Goal: Task Accomplishment & Management: Complete application form

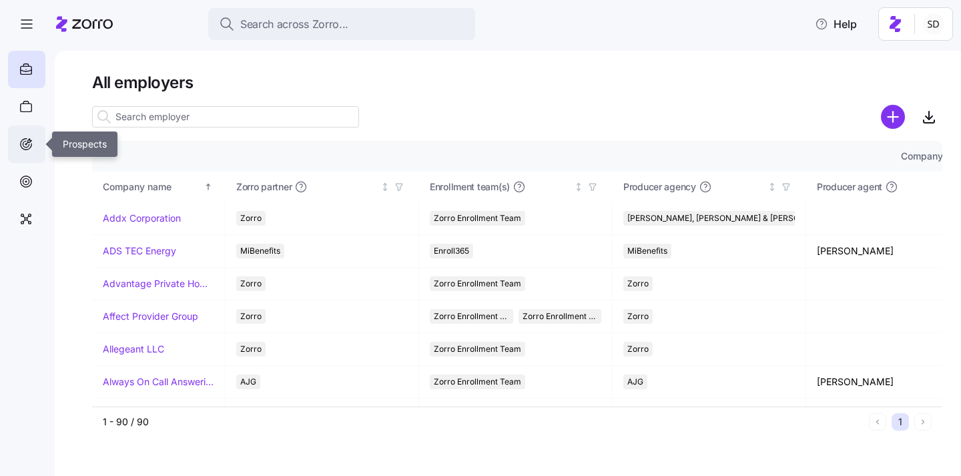
click at [25, 143] on icon at bounding box center [26, 144] width 15 height 16
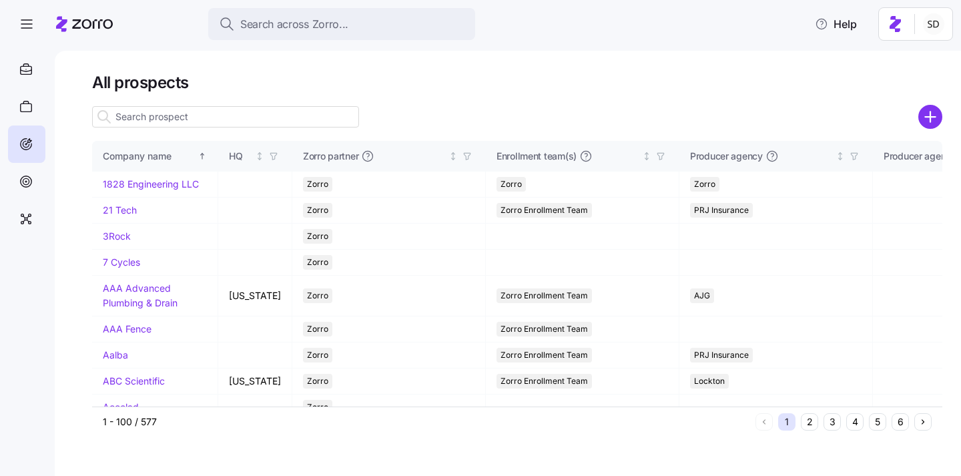
click at [176, 119] on input at bounding box center [225, 116] width 267 height 21
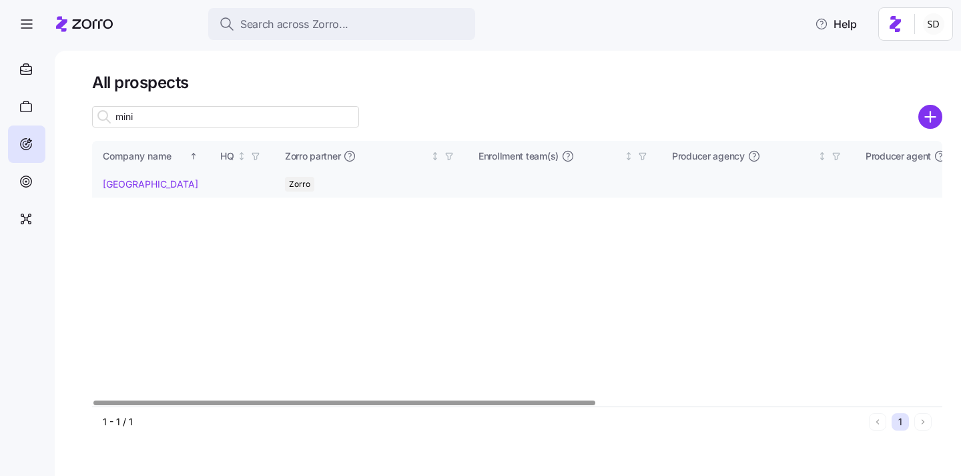
type input "mini"
click at [118, 183] on link "[GEOGRAPHIC_DATA]" at bounding box center [150, 183] width 95 height 11
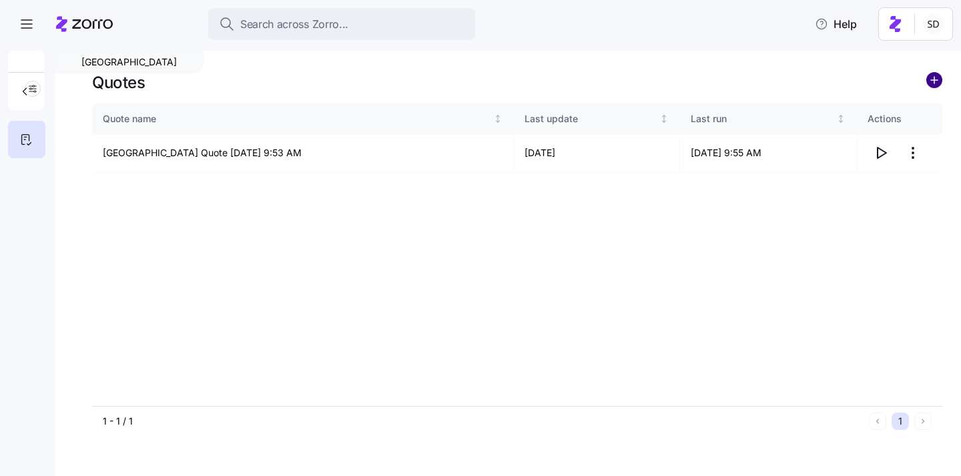
click at [935, 76] on circle "add icon" at bounding box center [934, 80] width 15 height 15
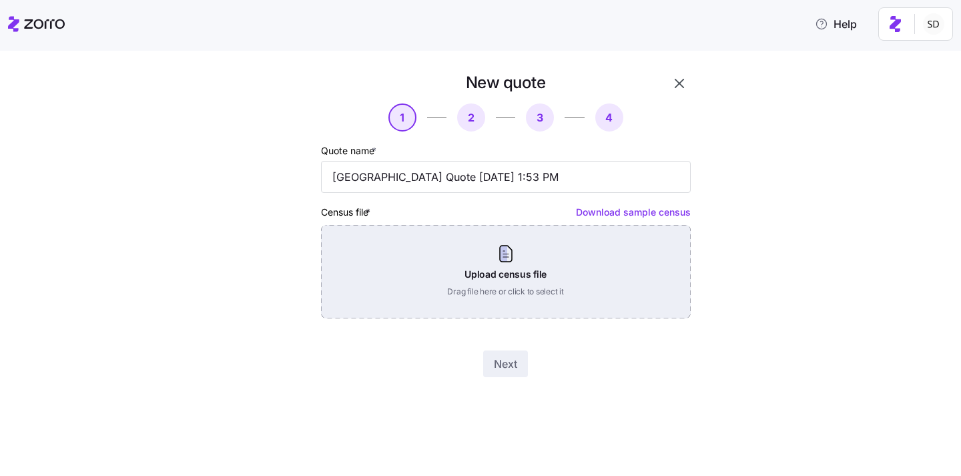
click at [471, 270] on div "Upload census file Drag file here or click to select it" at bounding box center [506, 271] width 370 height 93
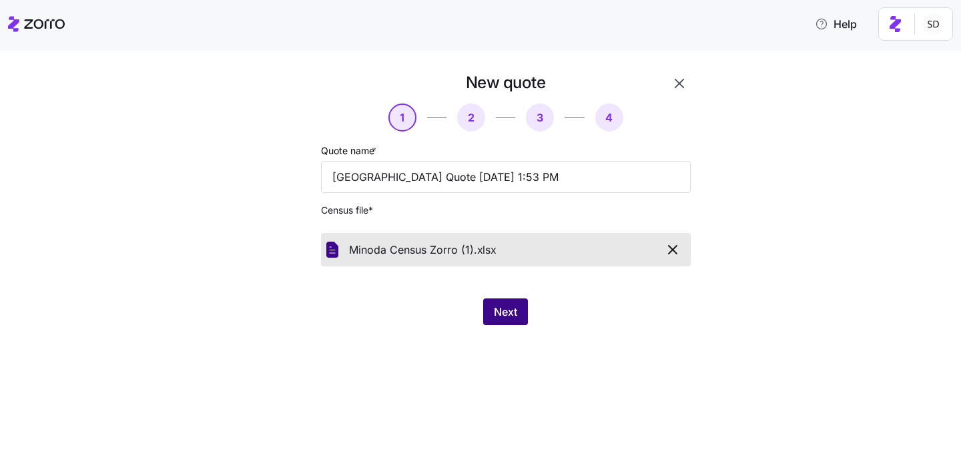
click at [504, 309] on span "Next" at bounding box center [505, 312] width 23 height 16
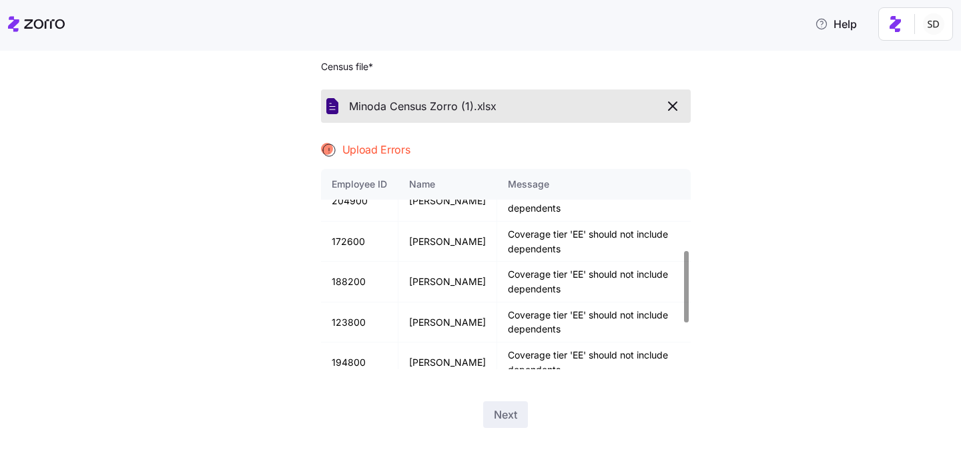
scroll to position [354, 0]
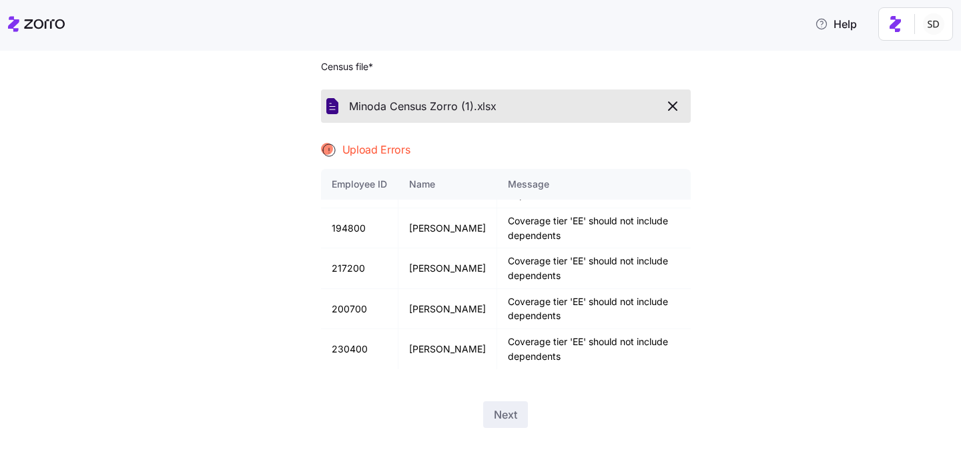
click at [530, 139] on div "Quote name * Minidoka Memorial Hospital Quote 08/26/2025 1:53 PM Census file * …" at bounding box center [506, 184] width 370 height 370
click at [676, 104] on icon "button" at bounding box center [672, 106] width 16 height 16
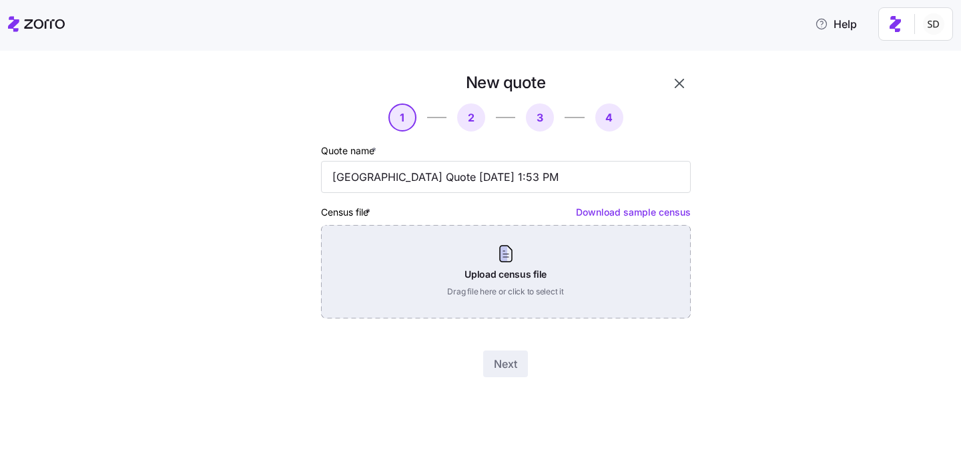
click at [504, 270] on div "Upload census file Drag file here or click to select it" at bounding box center [506, 271] width 370 height 93
click at [508, 294] on div "Upload census file Drag file here or click to select it" at bounding box center [506, 271] width 370 height 93
click at [548, 289] on div "Upload census file Drag file here or click to select it" at bounding box center [506, 271] width 370 height 93
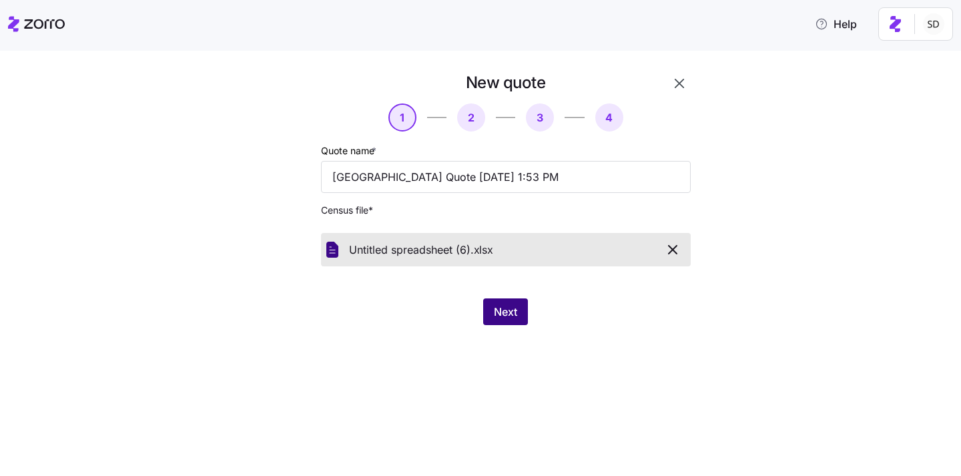
click at [496, 307] on span "Next" at bounding box center [505, 312] width 23 height 16
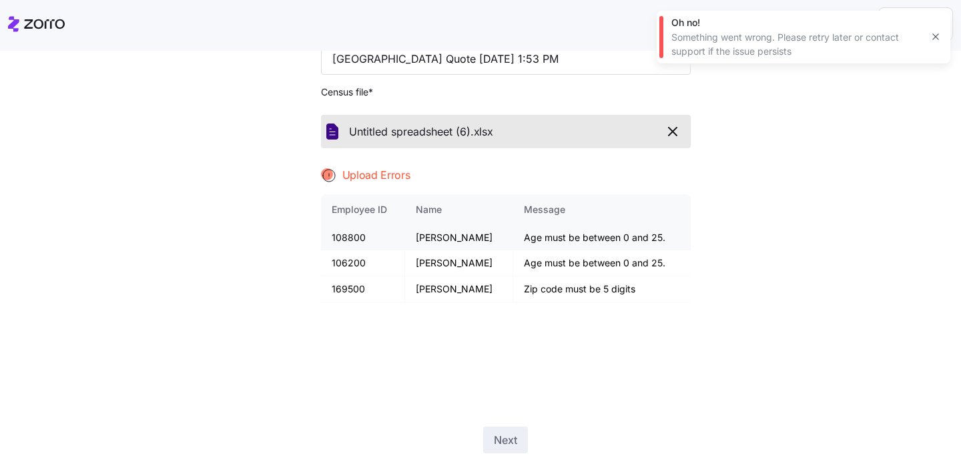
scroll to position [143, 0]
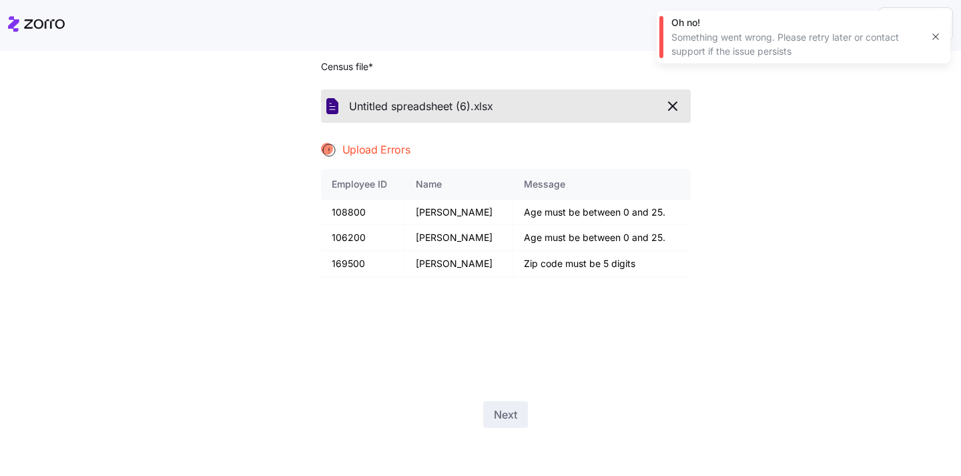
click at [676, 109] on icon "button" at bounding box center [672, 106] width 16 height 16
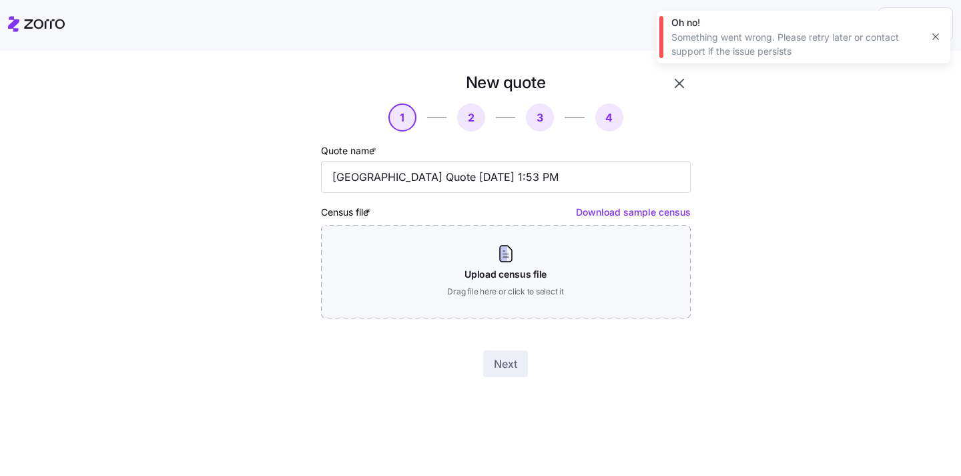
scroll to position [0, 0]
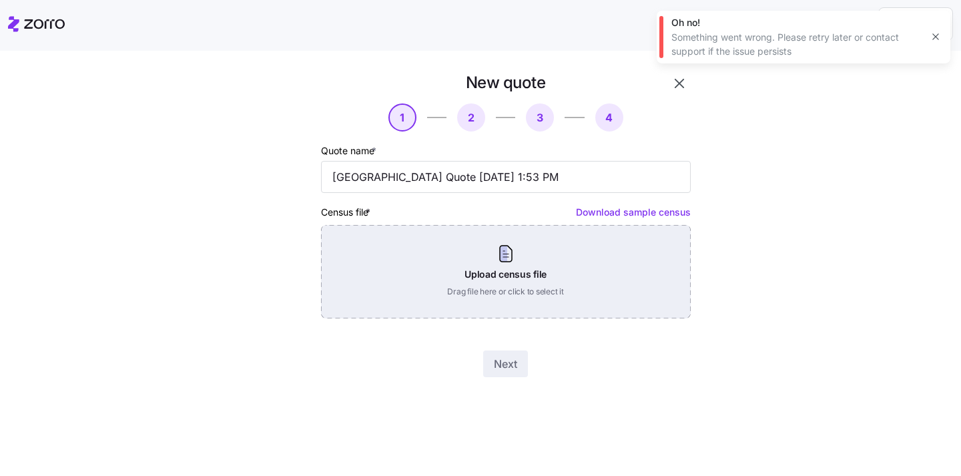
click at [578, 268] on div "Upload census file Drag file here or click to select it" at bounding box center [506, 271] width 370 height 93
click at [532, 257] on div "Upload census file Drag file here or click to select it" at bounding box center [506, 271] width 370 height 93
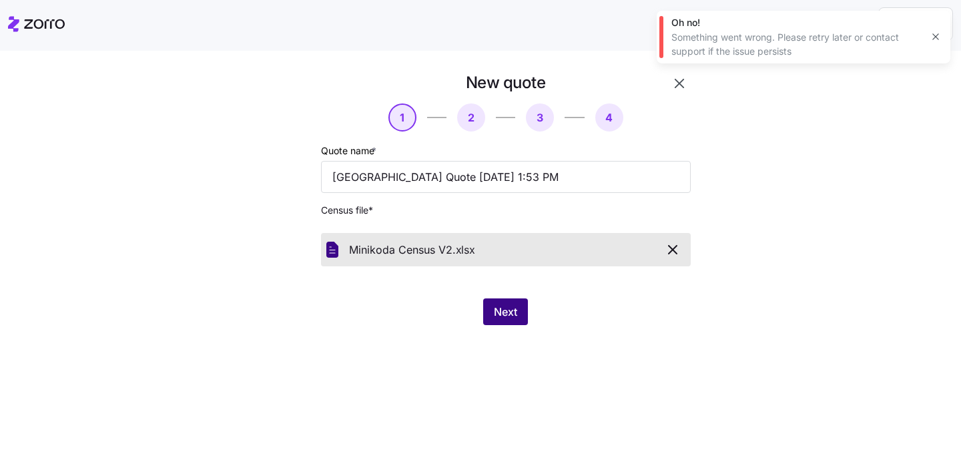
click at [494, 310] on span "Next" at bounding box center [505, 312] width 23 height 16
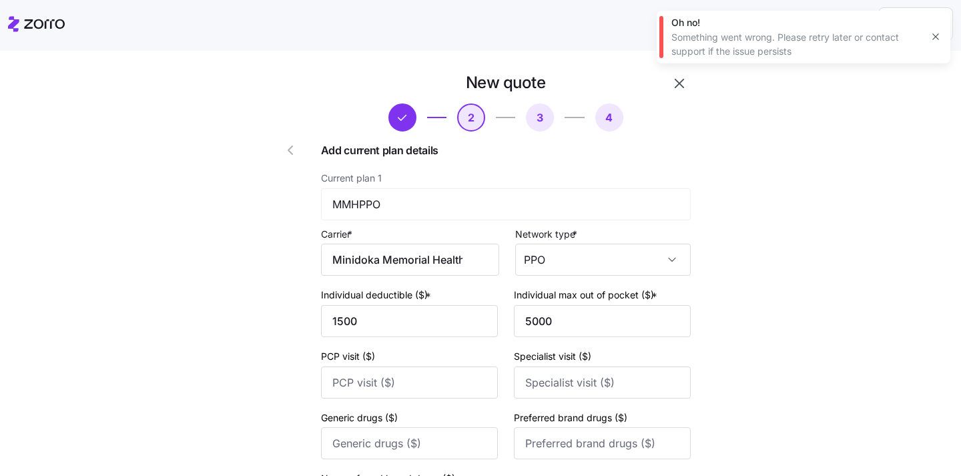
click at [935, 37] on icon "button" at bounding box center [935, 37] width 6 height 6
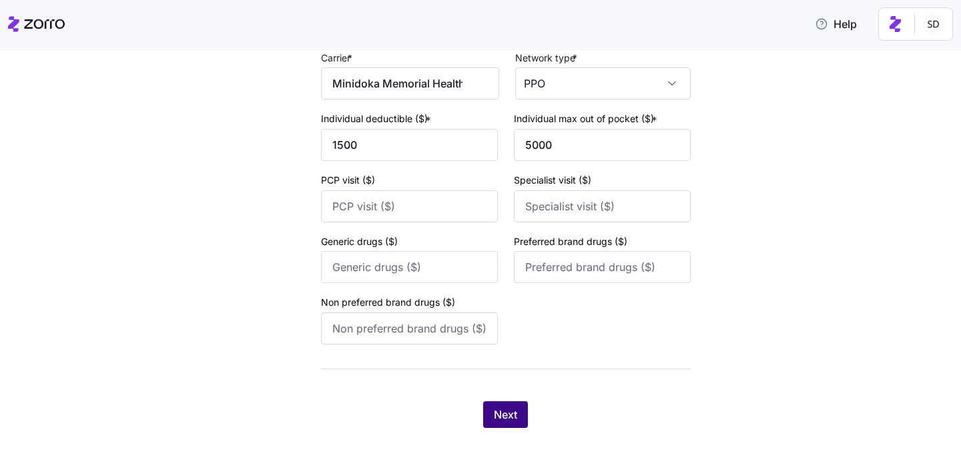
click at [501, 416] on span "Next" at bounding box center [505, 414] width 23 height 16
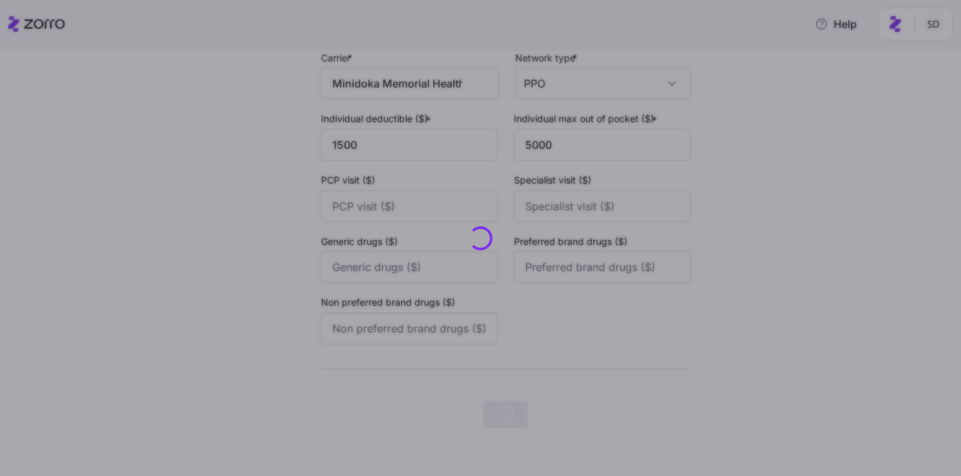
scroll to position [0, 0]
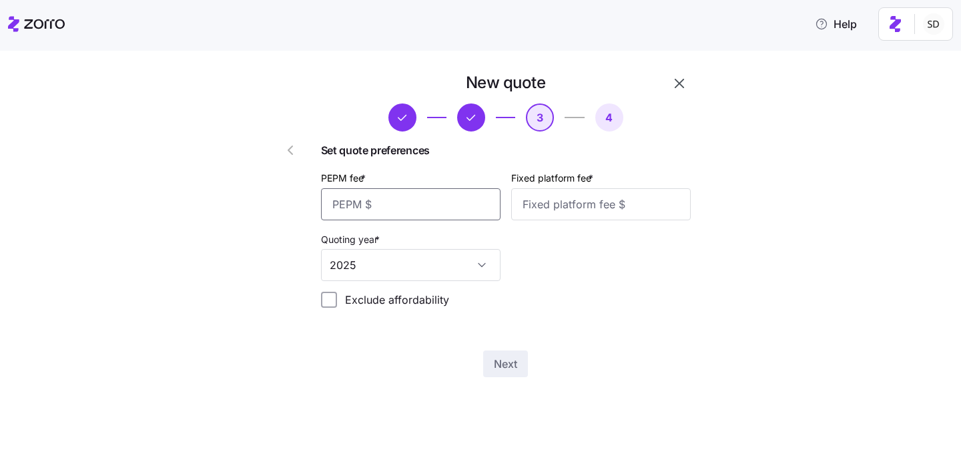
click at [404, 204] on input "PEPM fee *" at bounding box center [410, 204] width 179 height 32
type input "50"
click at [580, 202] on input "Fixed platform fee *" at bounding box center [600, 204] width 179 height 32
type input "100"
click at [495, 370] on span "Next" at bounding box center [505, 364] width 23 height 16
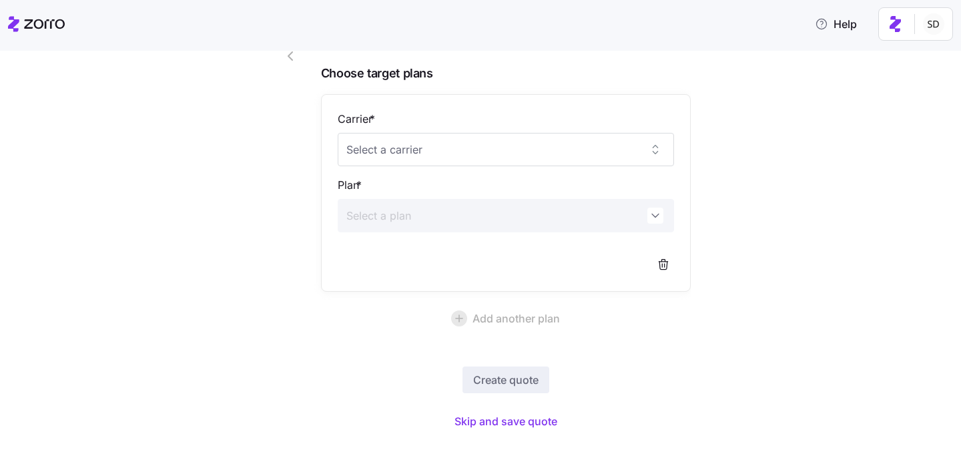
scroll to position [99, 0]
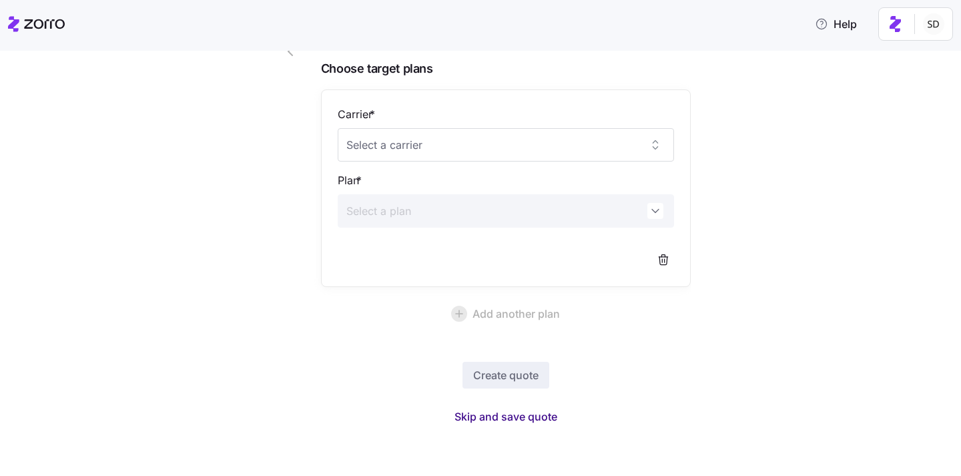
click at [505, 414] on span "Skip and save quote" at bounding box center [505, 416] width 103 height 16
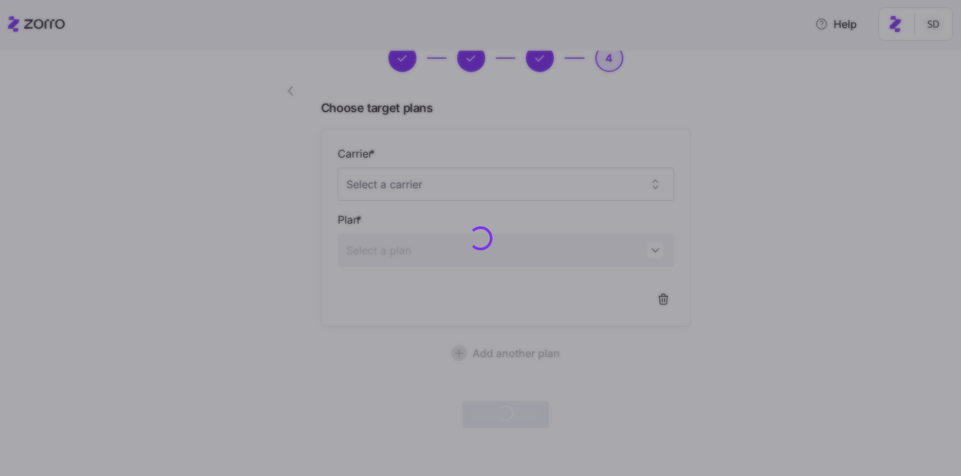
scroll to position [59, 0]
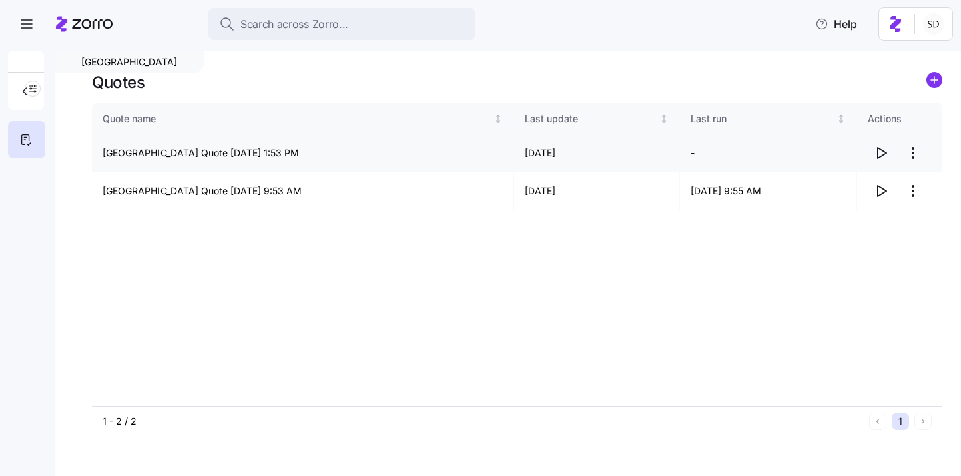
click at [881, 149] on icon "button" at bounding box center [881, 153] width 16 height 16
click at [934, 79] on icon "add icon" at bounding box center [934, 80] width 0 height 7
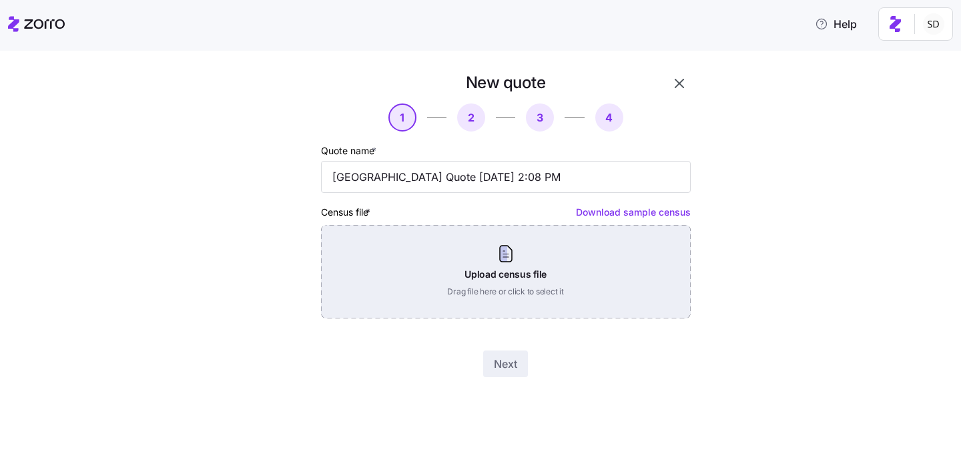
click at [512, 297] on div "Upload census file Drag file here or click to select it" at bounding box center [506, 271] width 370 height 93
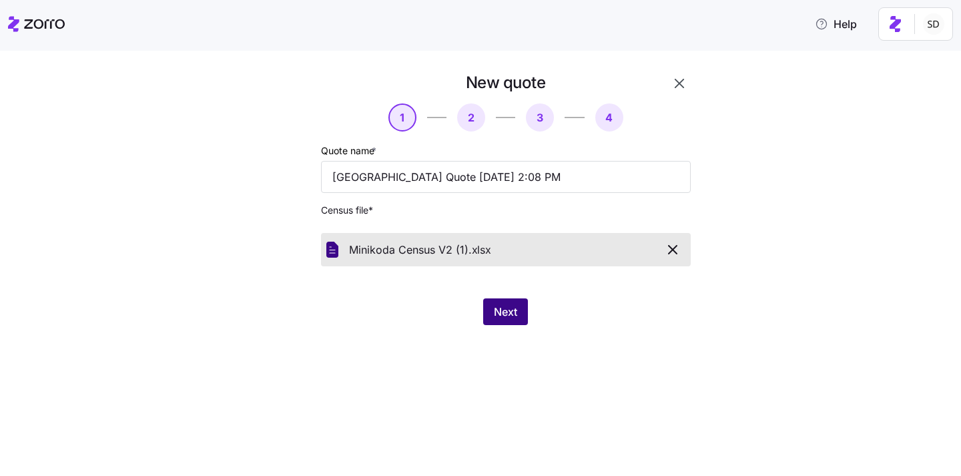
click at [496, 307] on span "Next" at bounding box center [505, 312] width 23 height 16
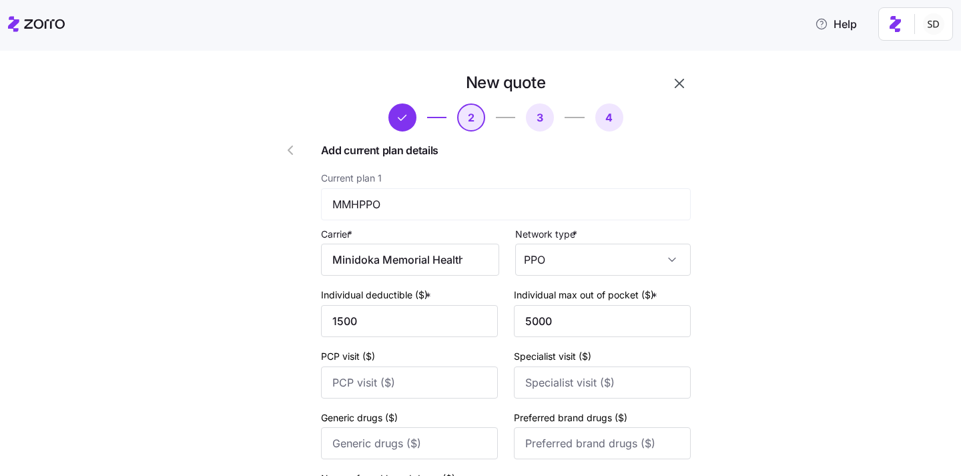
scroll to position [178, 0]
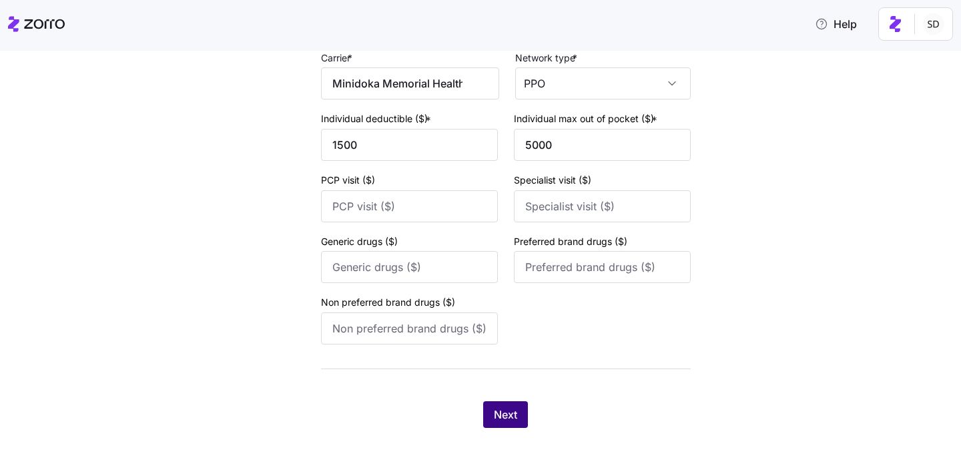
click at [515, 406] on span "Next" at bounding box center [505, 414] width 23 height 16
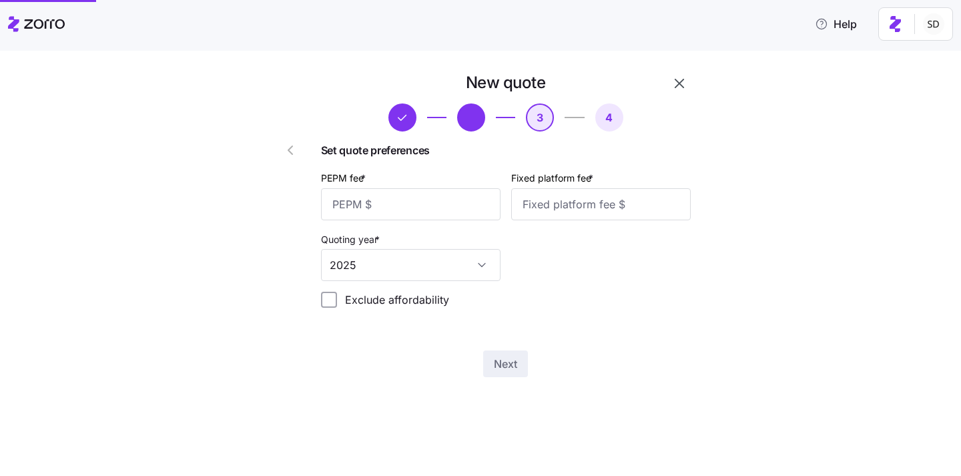
scroll to position [0, 0]
click at [428, 189] on input "PEPM fee *" at bounding box center [410, 204] width 179 height 32
type input "50"
click at [550, 209] on input "Fixed platform fee *" at bounding box center [600, 204] width 179 height 32
type input "100"
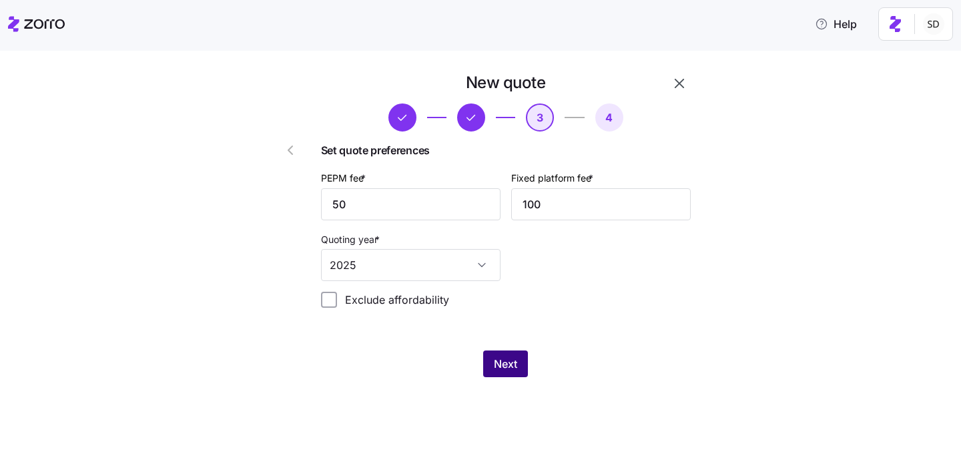
click at [506, 369] on span "Next" at bounding box center [505, 364] width 23 height 16
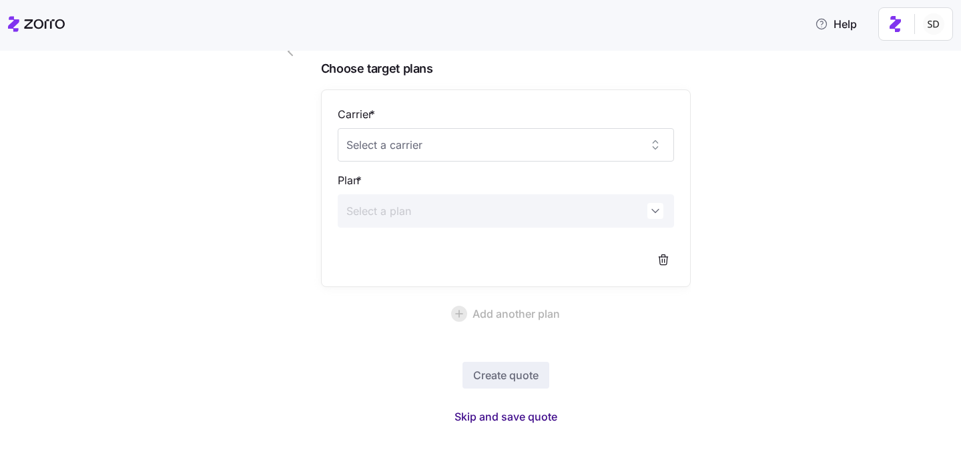
click at [504, 412] on span "Skip and save quote" at bounding box center [505, 416] width 103 height 16
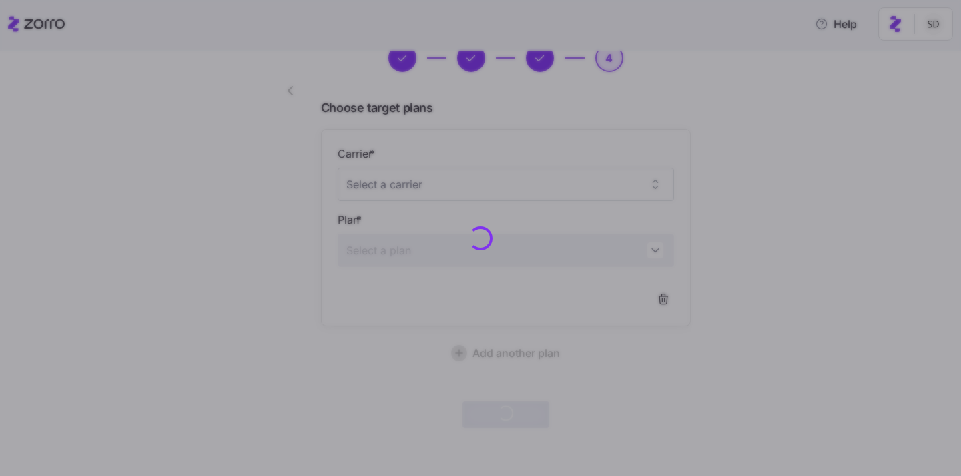
scroll to position [59, 0]
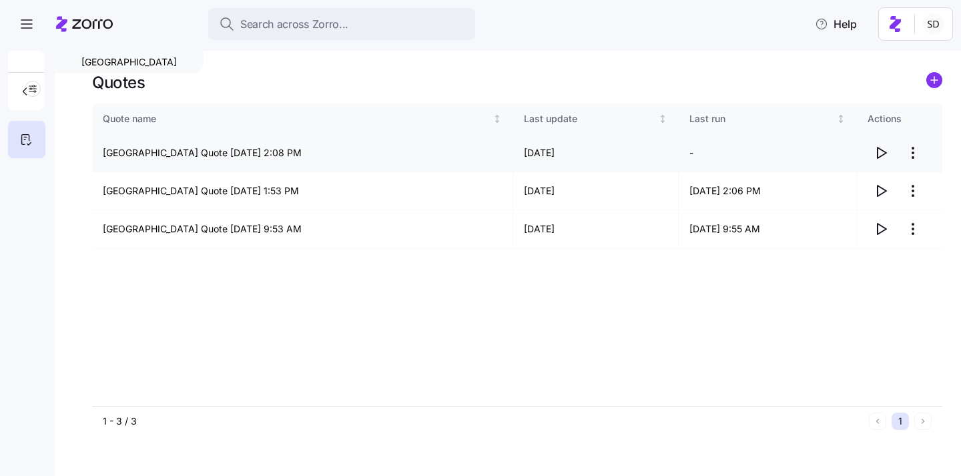
click at [881, 147] on icon "button" at bounding box center [881, 153] width 16 height 16
click at [942, 77] on div "Minidoka Memorial Hospital Quotes Quote name Last update Last run Actions Minid…" at bounding box center [508, 263] width 906 height 425
click at [937, 79] on circle "add icon" at bounding box center [934, 80] width 15 height 15
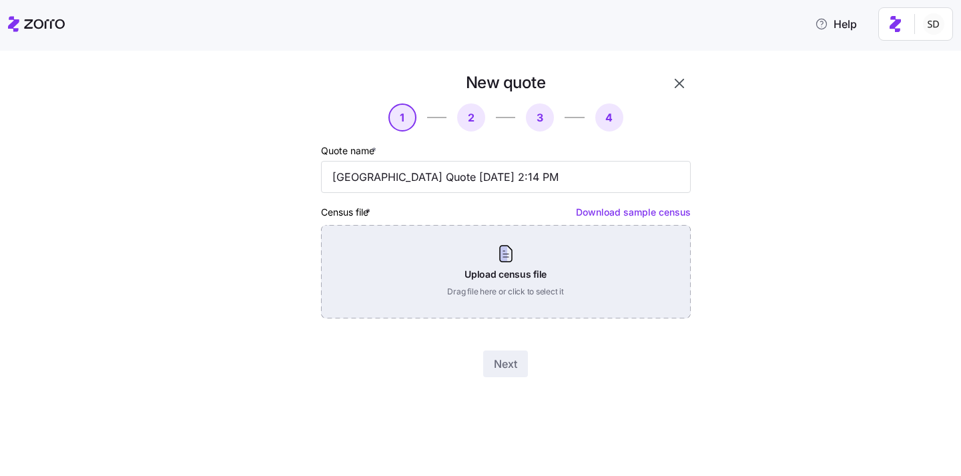
click at [546, 280] on div "Upload census file Drag file here or click to select it" at bounding box center [506, 271] width 370 height 93
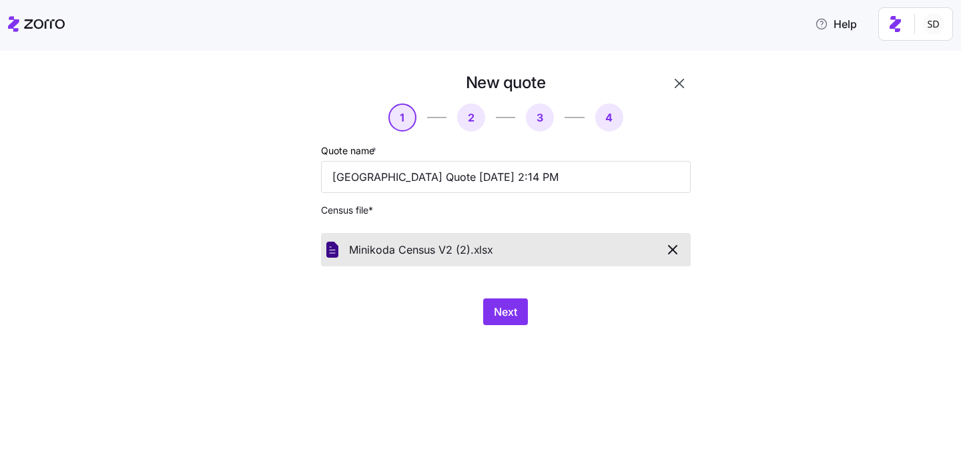
click at [498, 298] on div "New quote 1 2 3 4 Quote name * Minidoka Memorial Hospital Quote 08/26/2025 2:14…" at bounding box center [506, 198] width 380 height 263
click at [500, 312] on span "Next" at bounding box center [505, 312] width 23 height 16
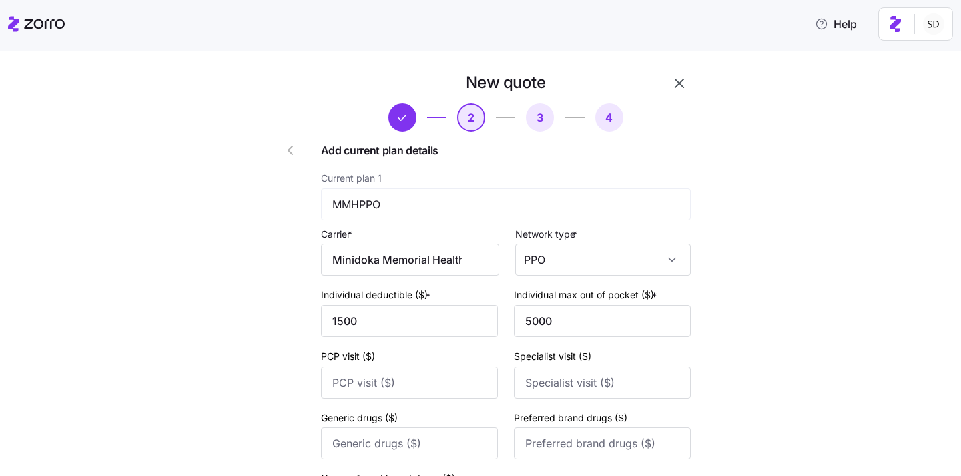
scroll to position [178, 0]
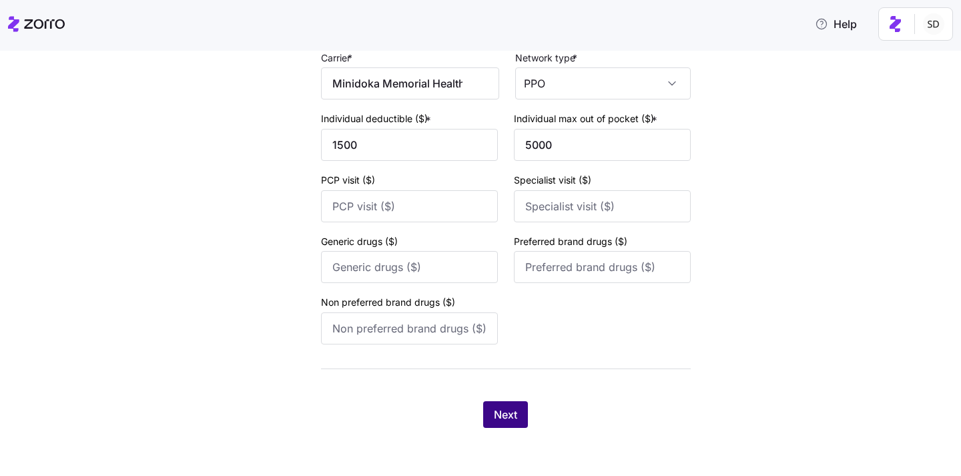
click at [498, 409] on span "Next" at bounding box center [505, 414] width 23 height 16
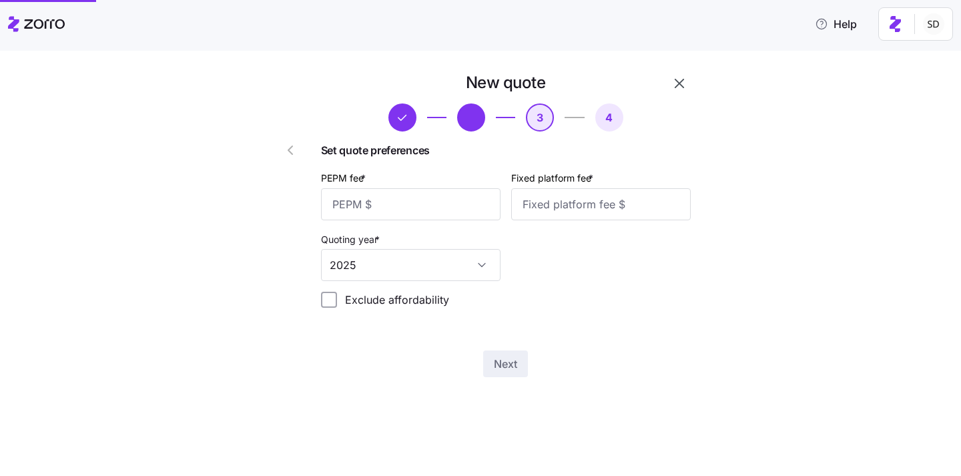
scroll to position [0, 0]
click at [383, 211] on input "PEPM fee *" at bounding box center [410, 204] width 179 height 32
type input "50"
click at [585, 200] on input "Fixed platform fee *" at bounding box center [600, 204] width 179 height 32
type input "100"
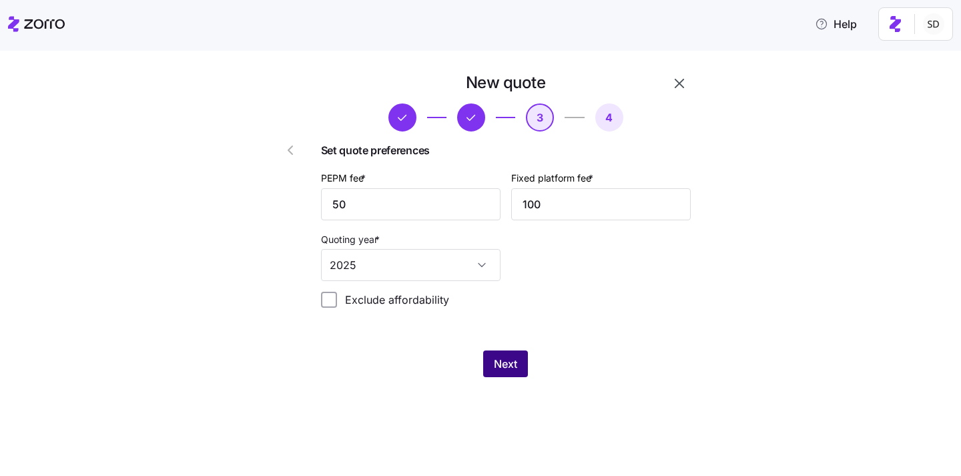
click at [506, 368] on span "Next" at bounding box center [505, 364] width 23 height 16
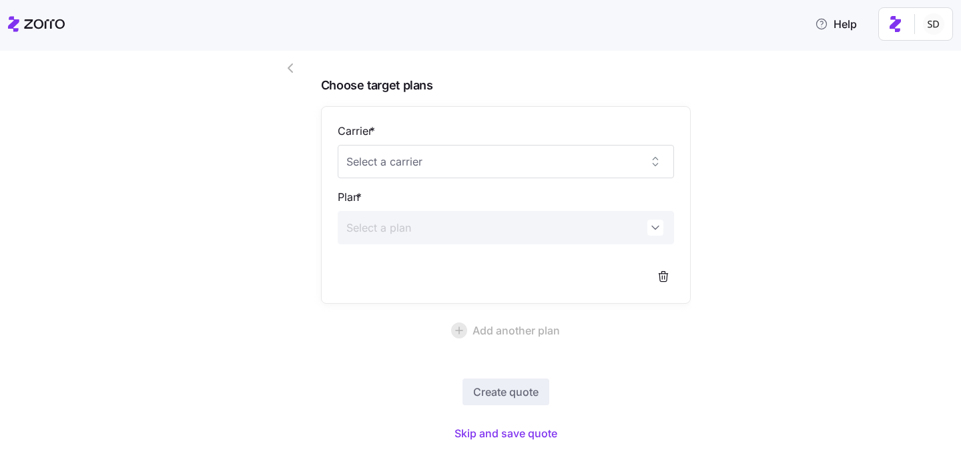
scroll to position [99, 0]
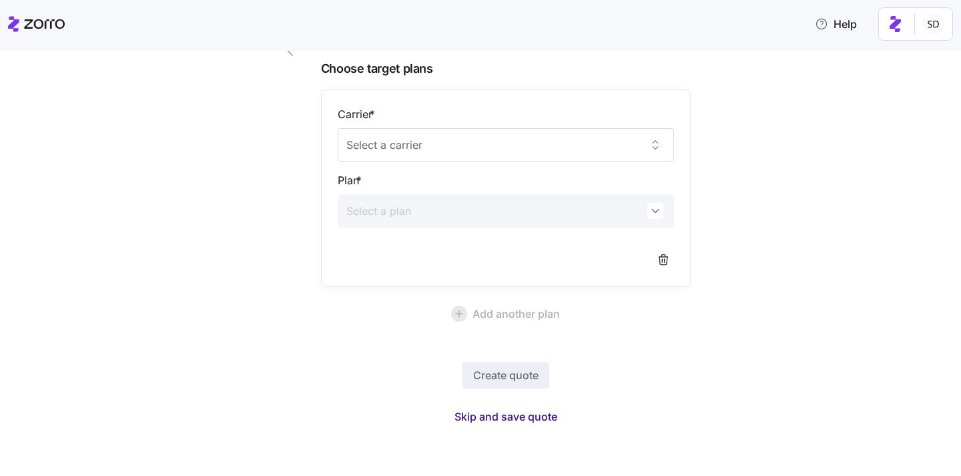
click at [504, 416] on span "Skip and save quote" at bounding box center [505, 416] width 103 height 16
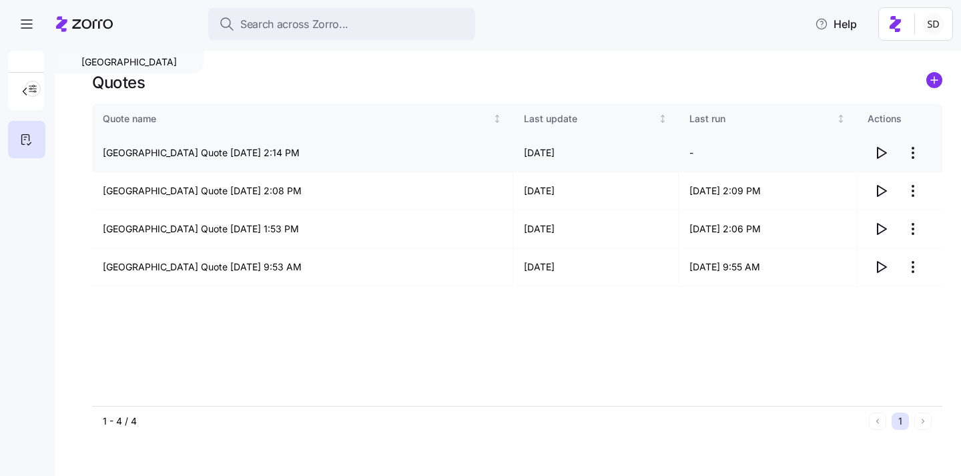
click at [878, 153] on icon "button" at bounding box center [881, 153] width 16 height 16
click at [935, 78] on circle "add icon" at bounding box center [934, 80] width 15 height 15
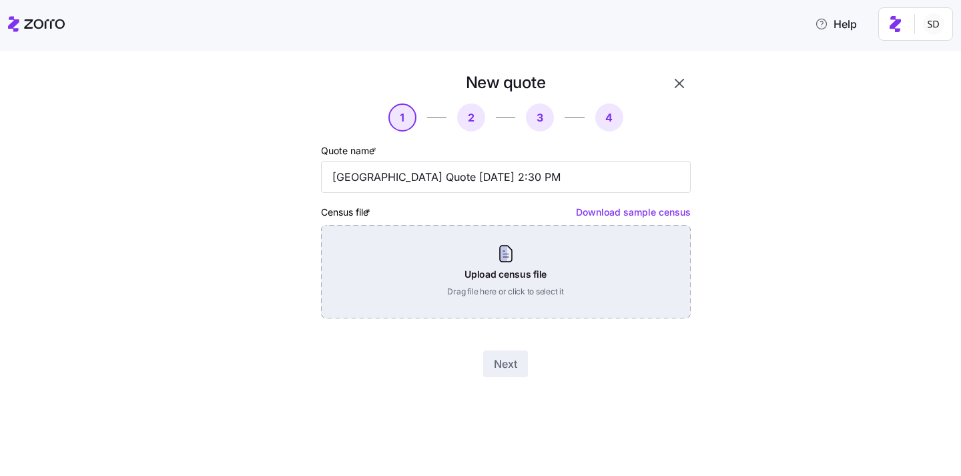
click at [496, 288] on div "Upload census file Drag file here or click to select it" at bounding box center [506, 271] width 370 height 93
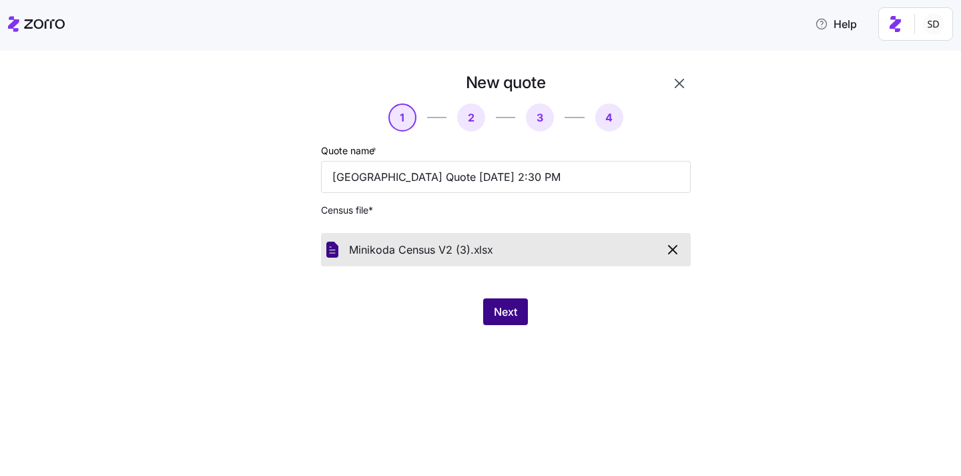
click at [509, 306] on span "Next" at bounding box center [505, 312] width 23 height 16
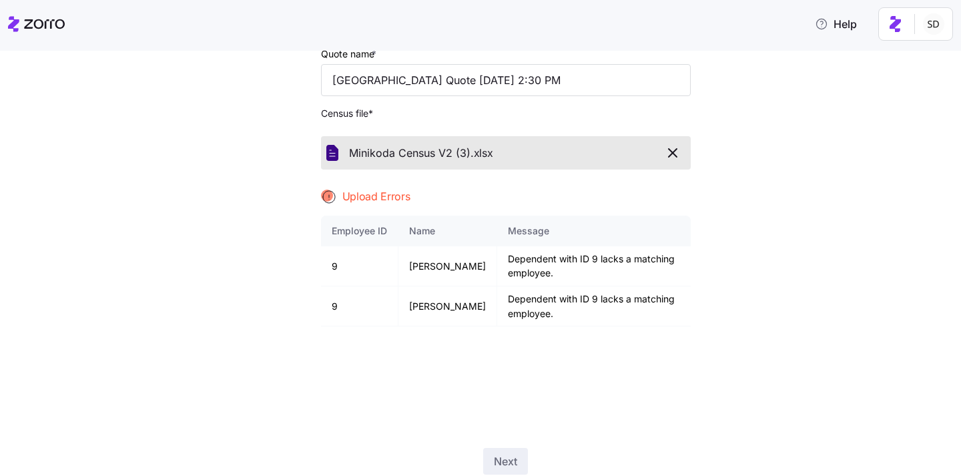
scroll to position [143, 0]
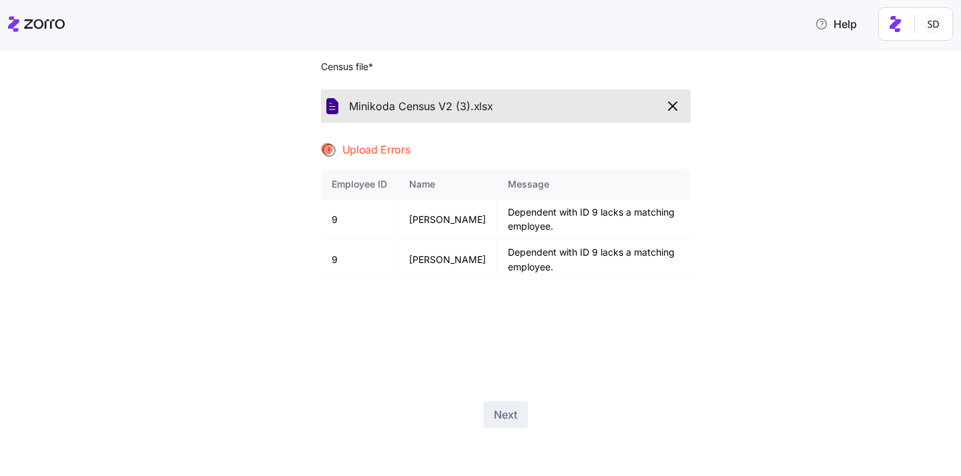
click at [673, 103] on icon "button" at bounding box center [672, 106] width 16 height 16
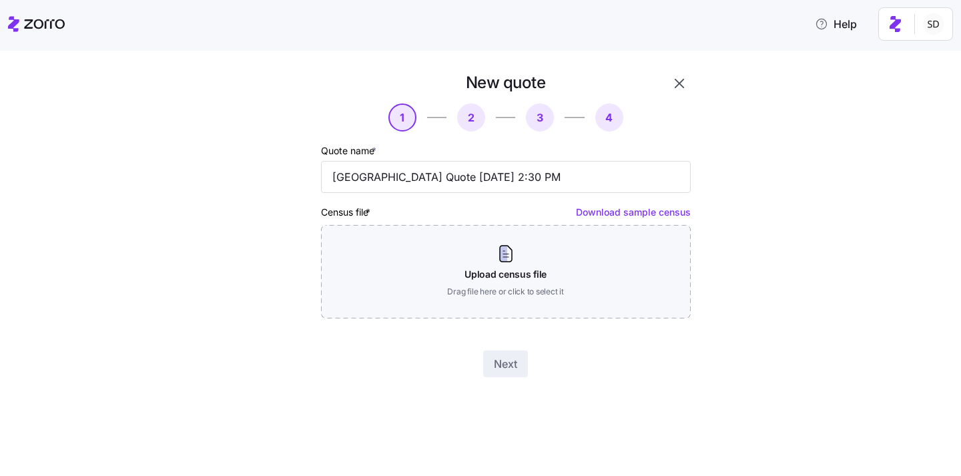
scroll to position [0, 0]
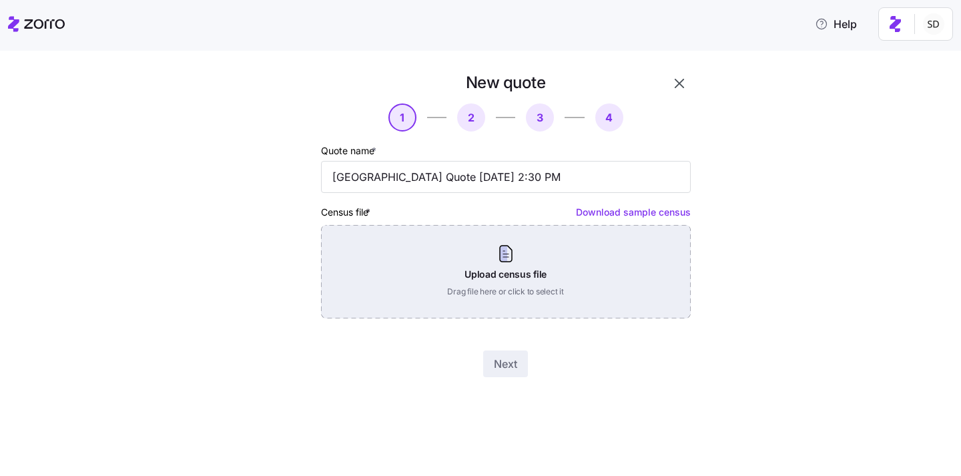
click at [486, 282] on div "Upload census file Drag file here or click to select it" at bounding box center [506, 271] width 370 height 93
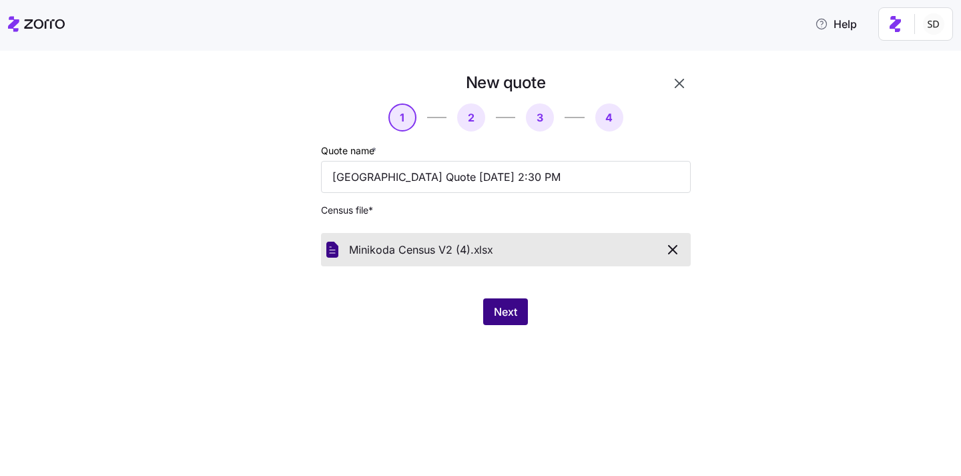
click at [494, 307] on span "Next" at bounding box center [505, 312] width 23 height 16
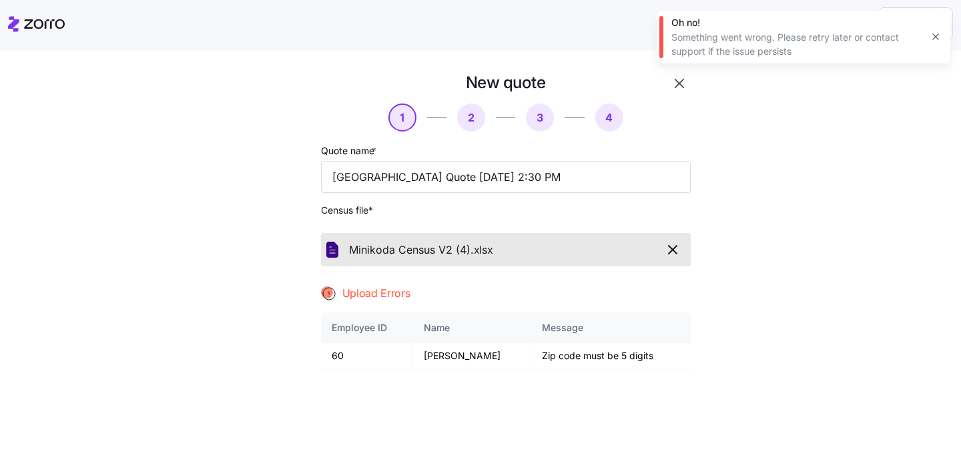
click at [444, 299] on div "Upload Errors" at bounding box center [506, 293] width 370 height 17
click at [674, 251] on icon "button" at bounding box center [672, 249] width 8 height 8
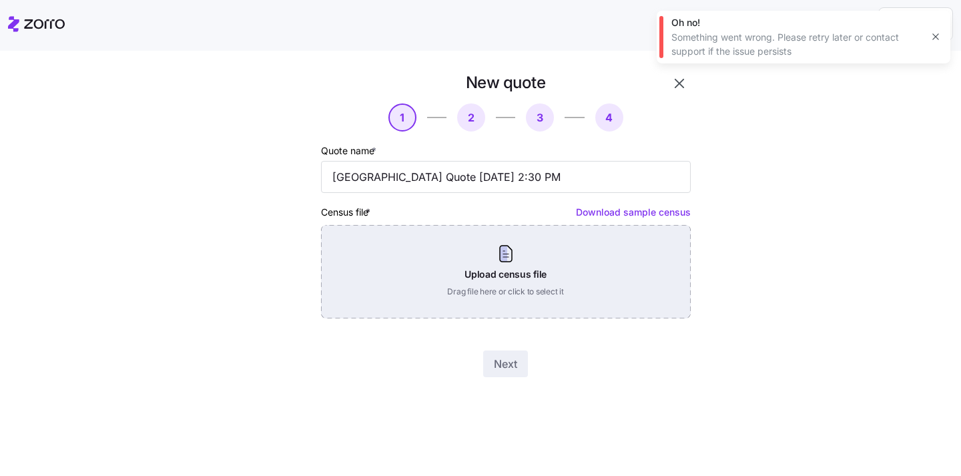
click at [482, 298] on div "Upload census file Drag file here or click to select it" at bounding box center [506, 271] width 370 height 93
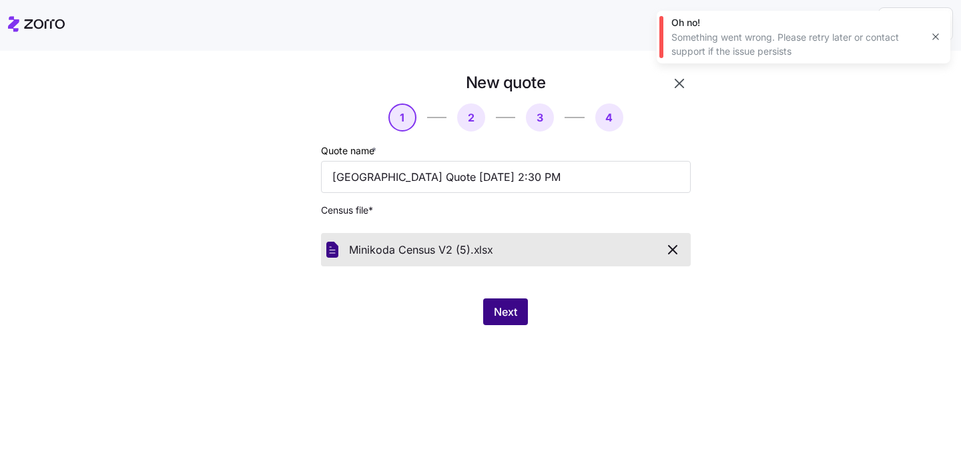
click at [506, 307] on span "Next" at bounding box center [505, 312] width 23 height 16
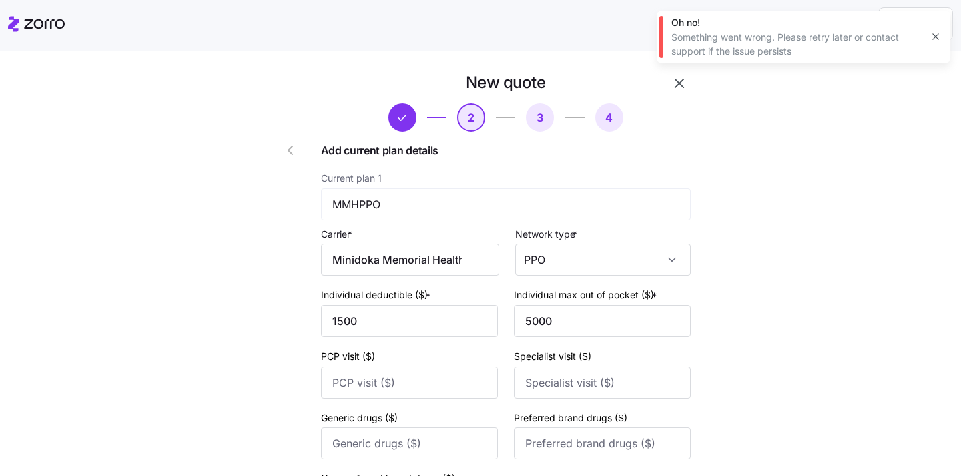
scroll to position [178, 0]
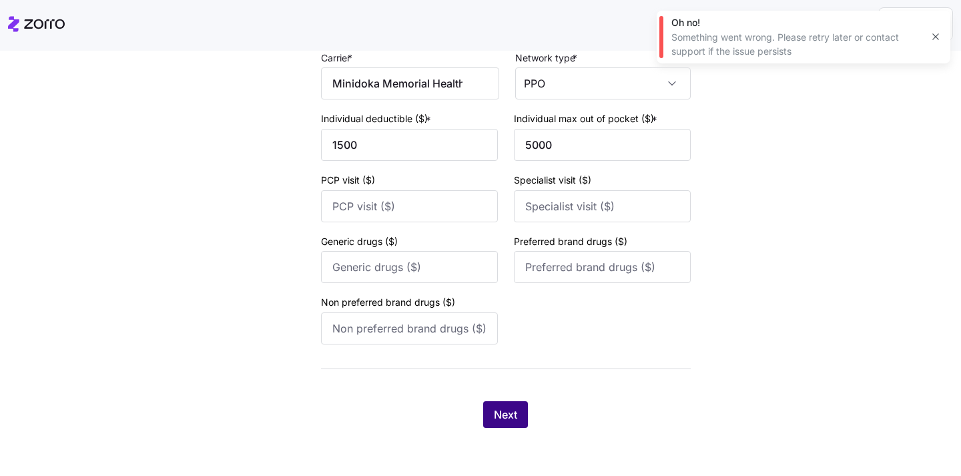
click at [496, 420] on span "Next" at bounding box center [505, 414] width 23 height 16
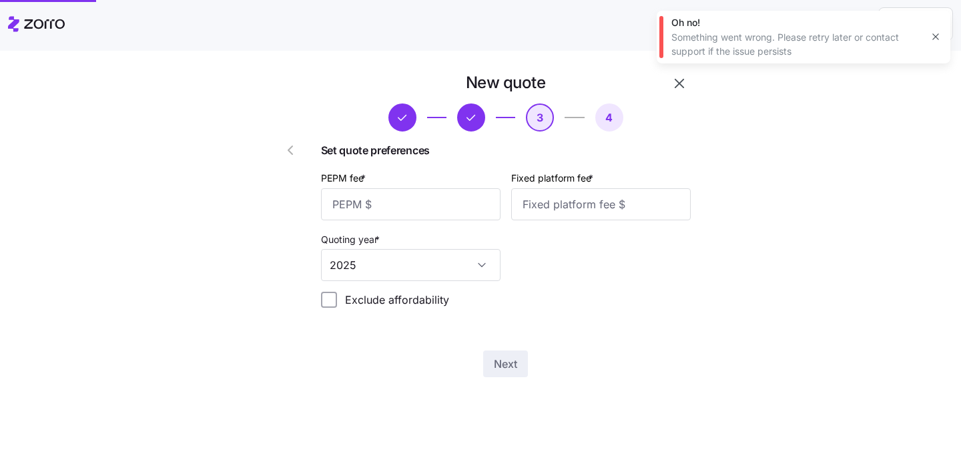
scroll to position [0, 0]
click at [385, 210] on input "PEPM fee *" at bounding box center [410, 204] width 179 height 32
type input "50"
click at [596, 202] on input "Fixed platform fee *" at bounding box center [600, 204] width 179 height 32
type input "100"
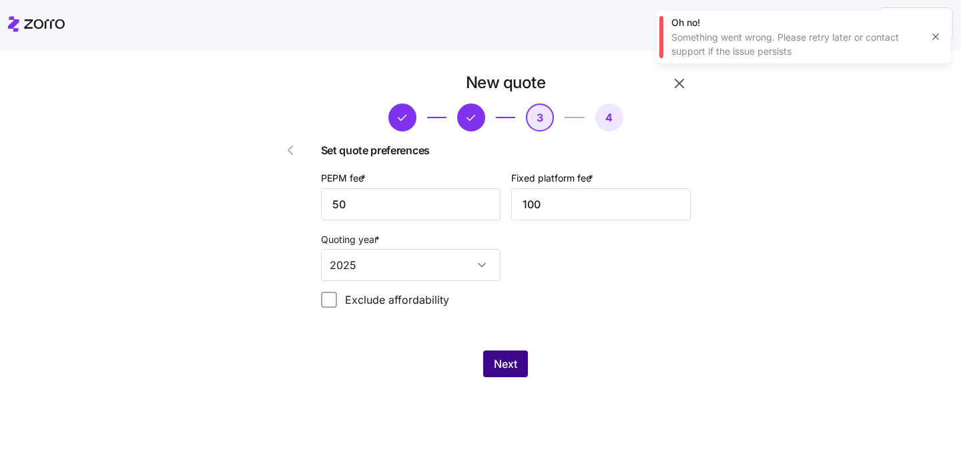
click at [526, 357] on button "Next" at bounding box center [505, 363] width 45 height 27
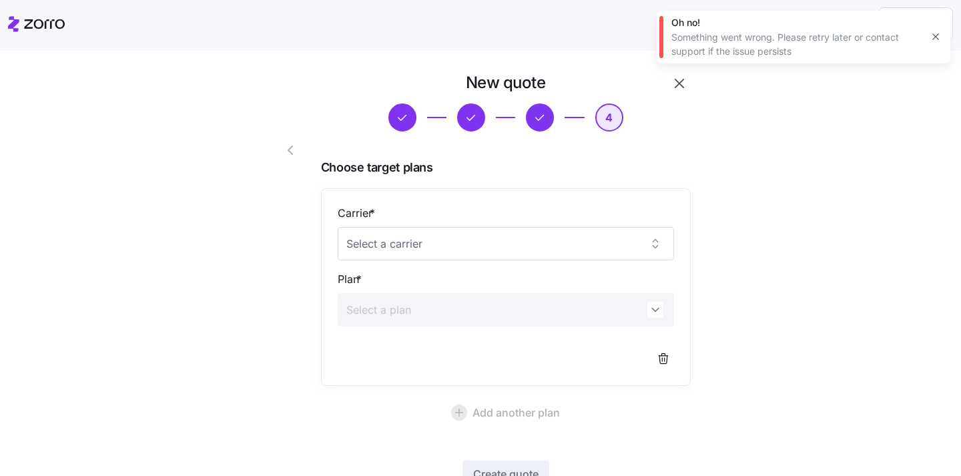
scroll to position [99, 0]
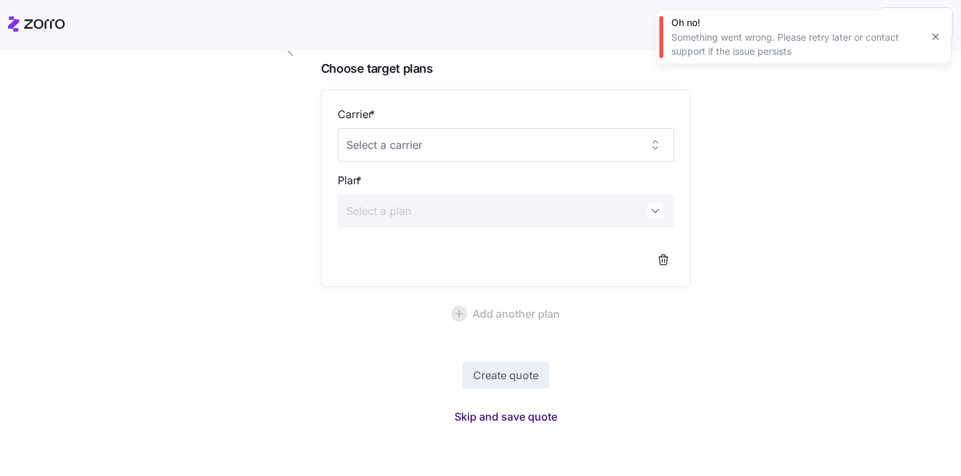
click at [505, 412] on span "Skip and save quote" at bounding box center [505, 416] width 103 height 16
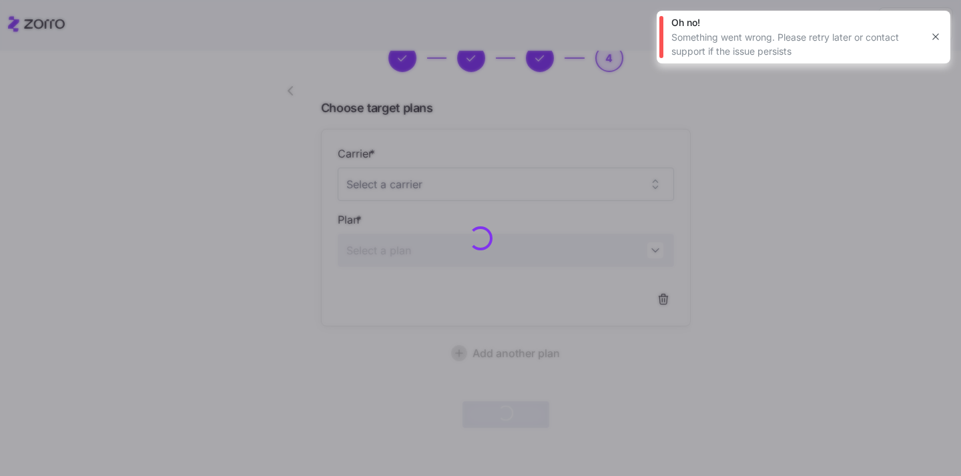
scroll to position [59, 0]
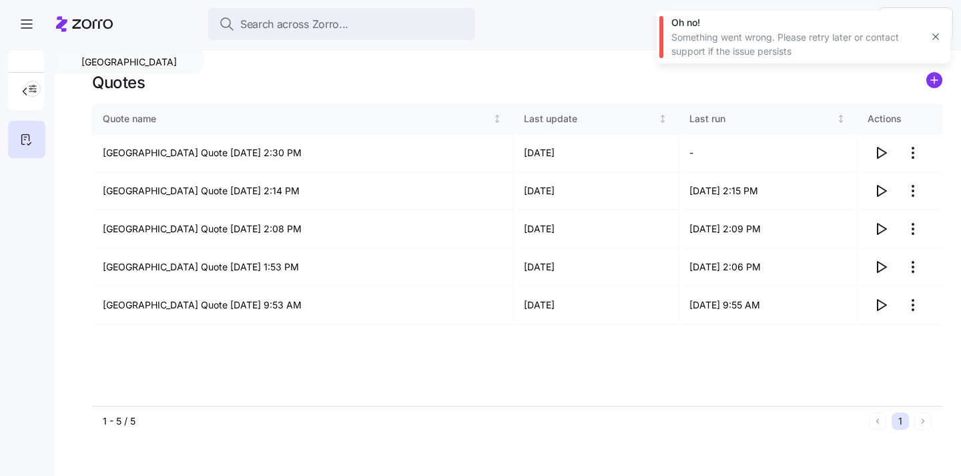
click at [937, 38] on icon "button" at bounding box center [935, 37] width 6 height 6
click at [882, 155] on icon "button" at bounding box center [881, 152] width 9 height 11
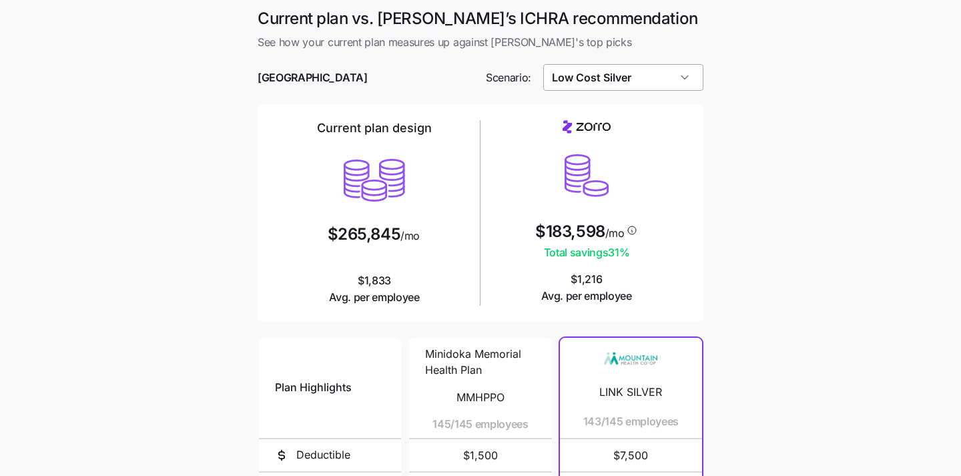
click at [674, 85] on input "Low Cost Silver" at bounding box center [623, 77] width 161 height 27
click at [725, 108] on main "Current plan vs. Zorro’s ICHRA recommendation See how your current plan measure…" at bounding box center [480, 364] width 961 height 728
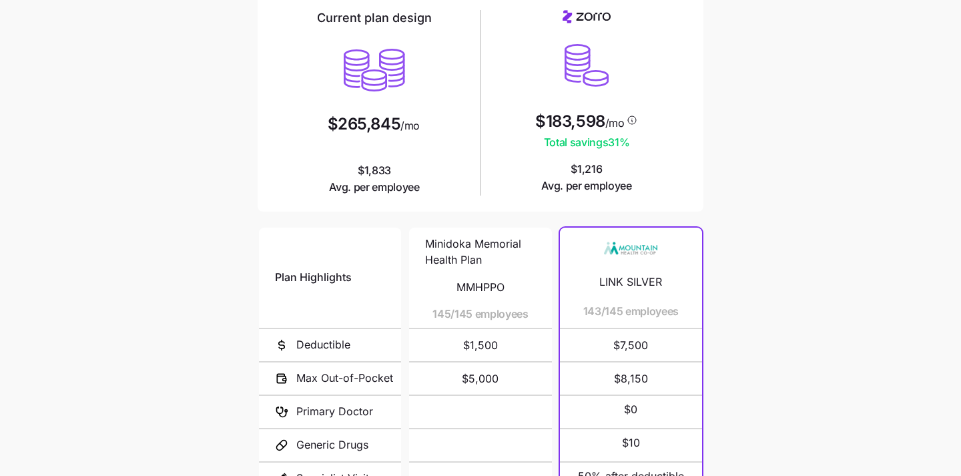
scroll to position [33, 0]
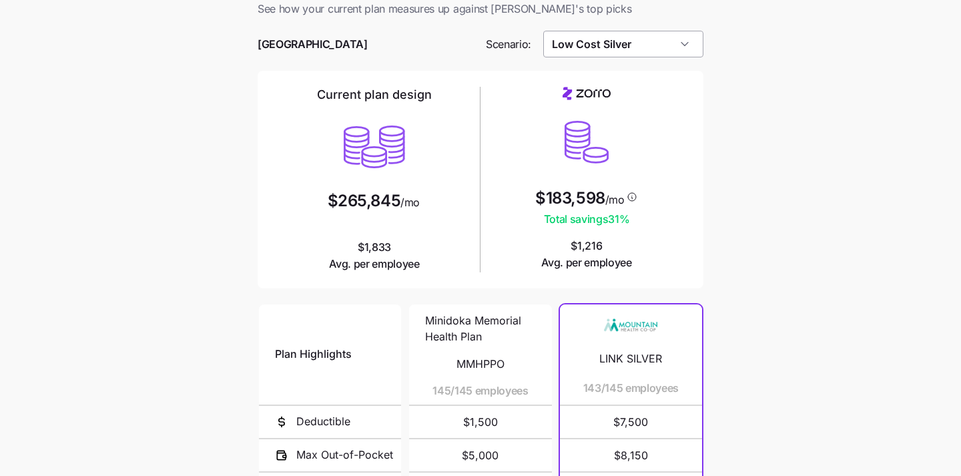
click at [666, 51] on input "Low Cost Silver" at bounding box center [623, 44] width 161 height 27
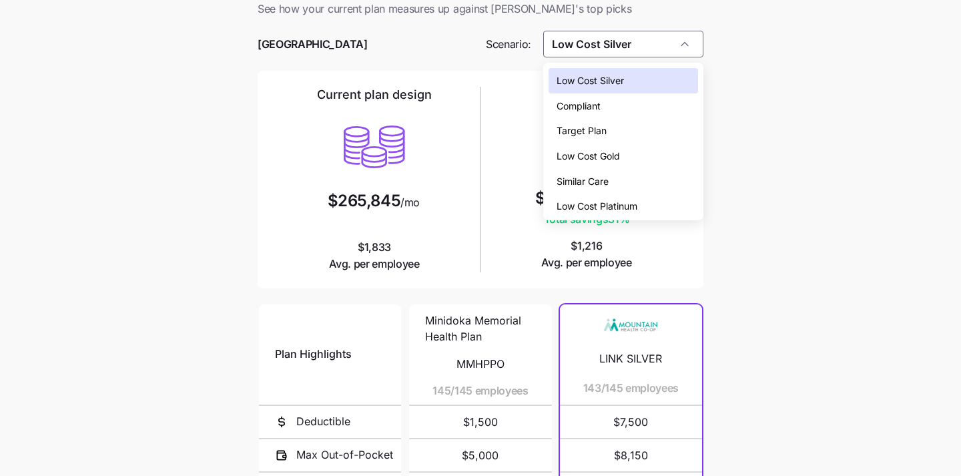
click at [648, 197] on div "Low Cost Platinum" at bounding box center [623, 205] width 150 height 25
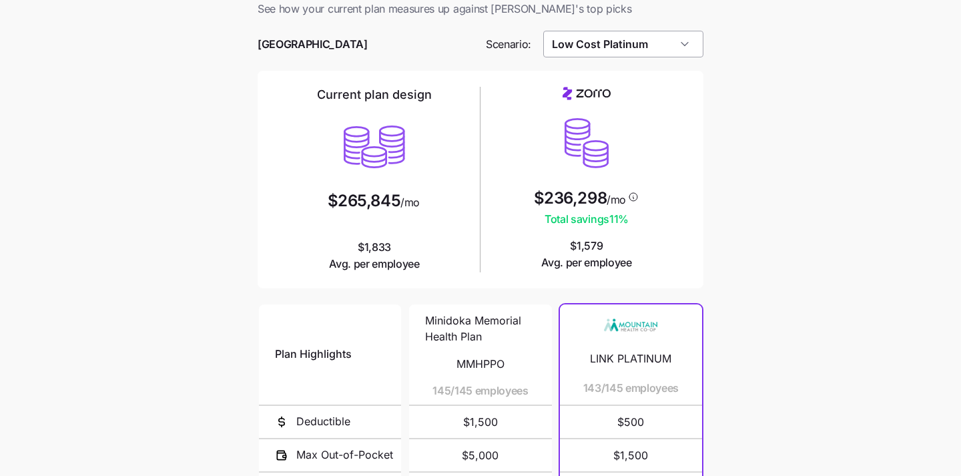
click at [656, 47] on input "Low Cost Platinum" at bounding box center [623, 44] width 161 height 27
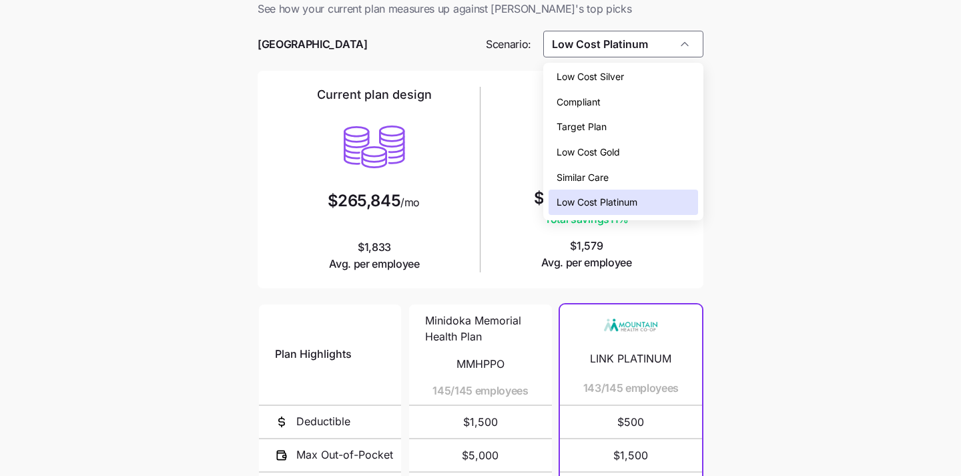
click at [641, 155] on div "Low Cost Gold" at bounding box center [623, 151] width 150 height 25
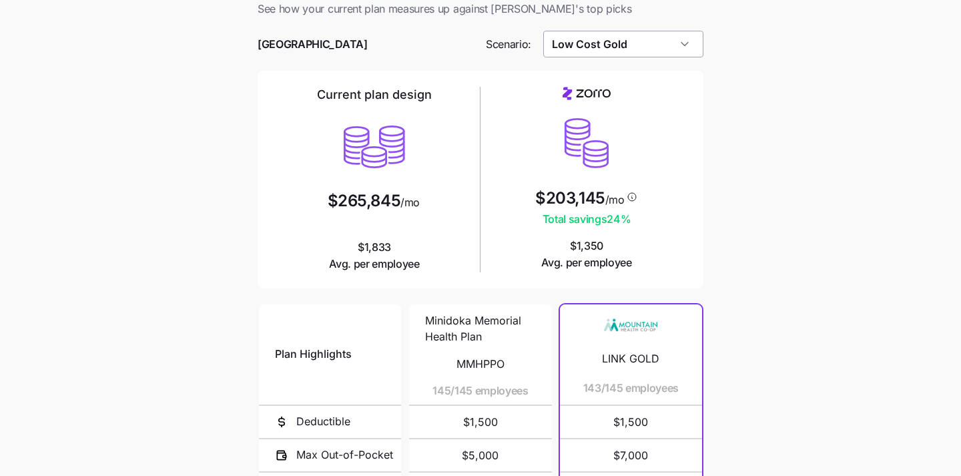
click at [668, 49] on input "Low Cost Gold" at bounding box center [623, 44] width 161 height 27
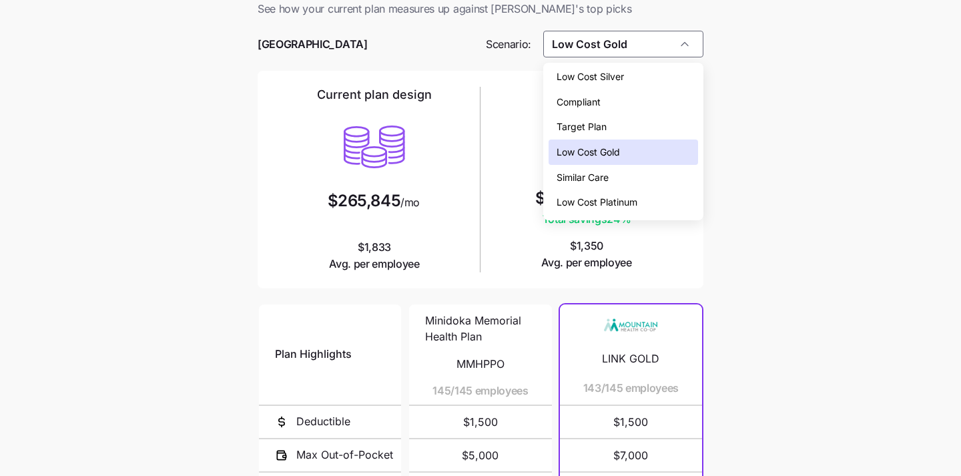
click at [664, 74] on div "Low Cost Silver" at bounding box center [623, 76] width 150 height 25
type input "Low Cost Silver"
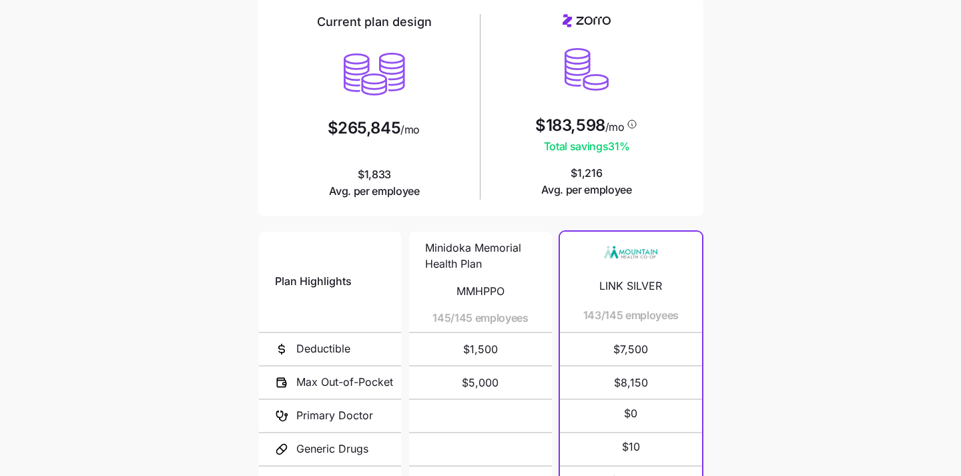
scroll to position [0, 0]
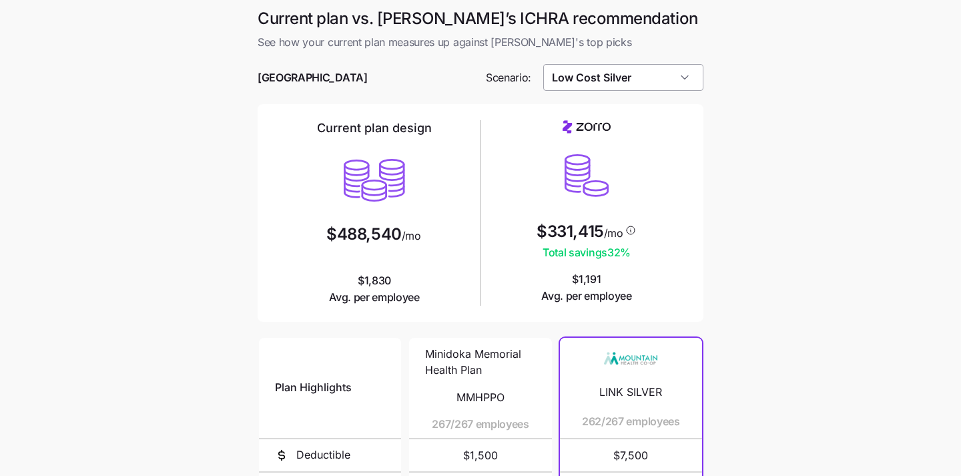
click at [681, 85] on input "Low Cost Silver" at bounding box center [623, 77] width 161 height 27
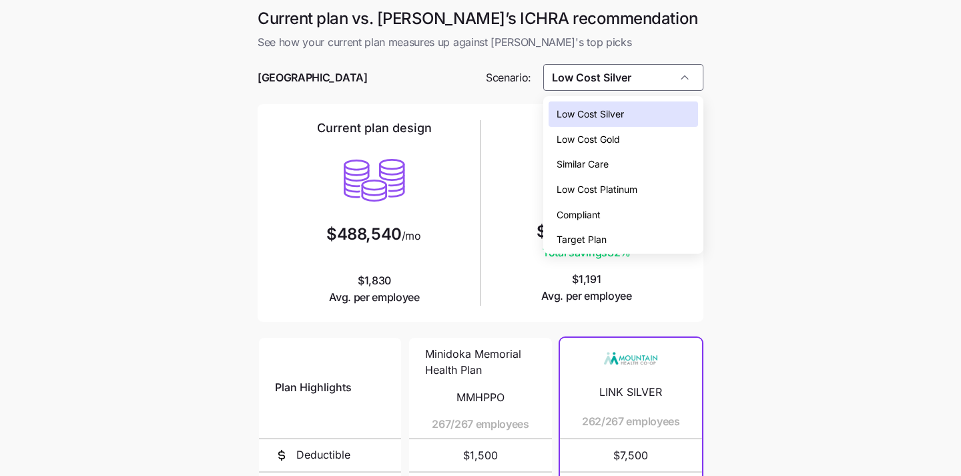
click at [660, 192] on div "Low Cost Platinum" at bounding box center [623, 189] width 150 height 25
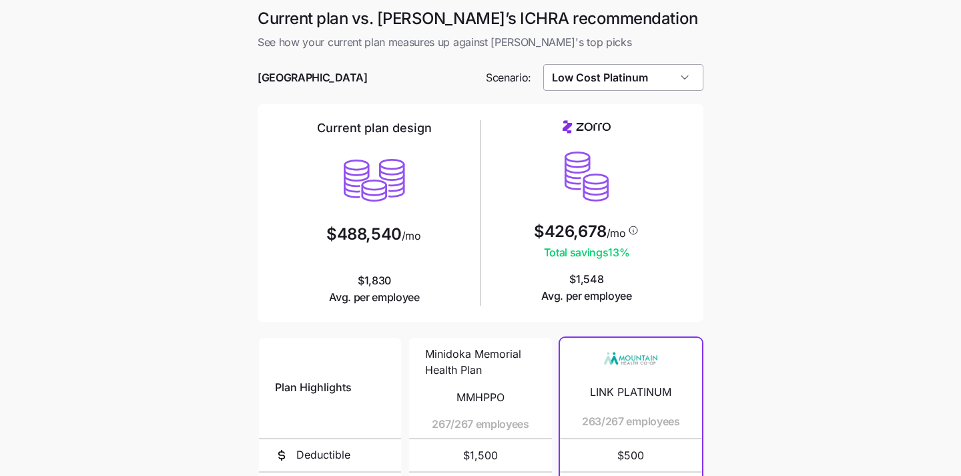
click at [654, 81] on input "Low Cost Platinum" at bounding box center [623, 77] width 161 height 27
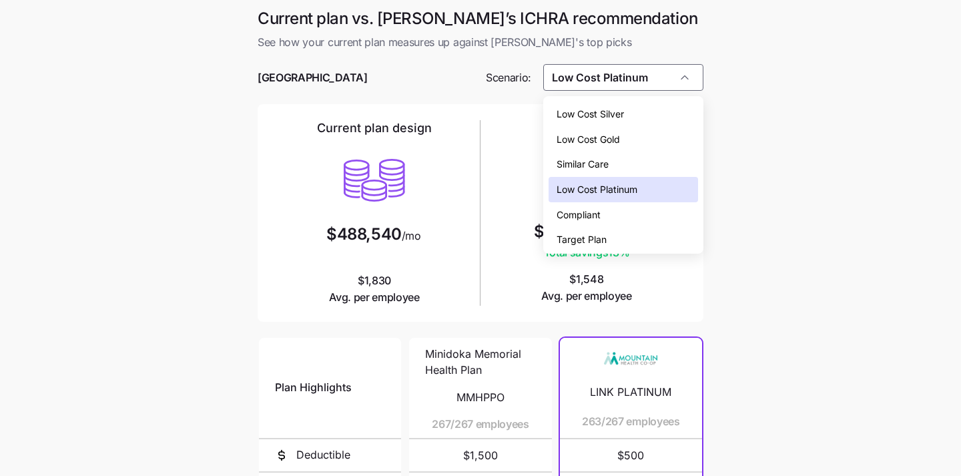
click at [644, 143] on div "Low Cost Gold" at bounding box center [623, 139] width 150 height 25
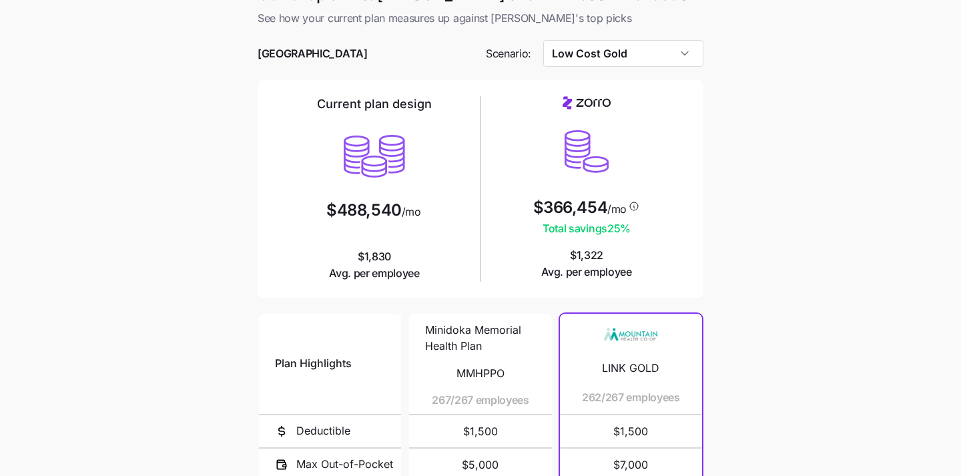
scroll to position [22, 0]
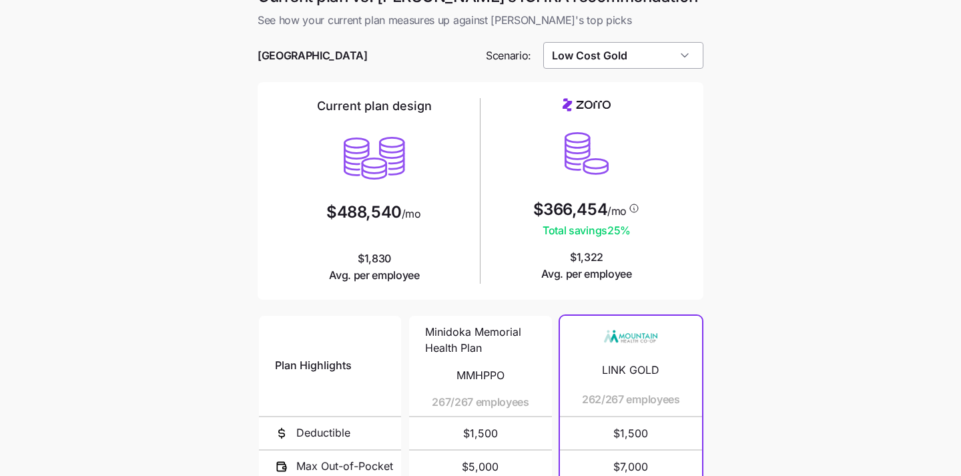
click at [669, 61] on input "Low Cost Gold" at bounding box center [623, 55] width 161 height 27
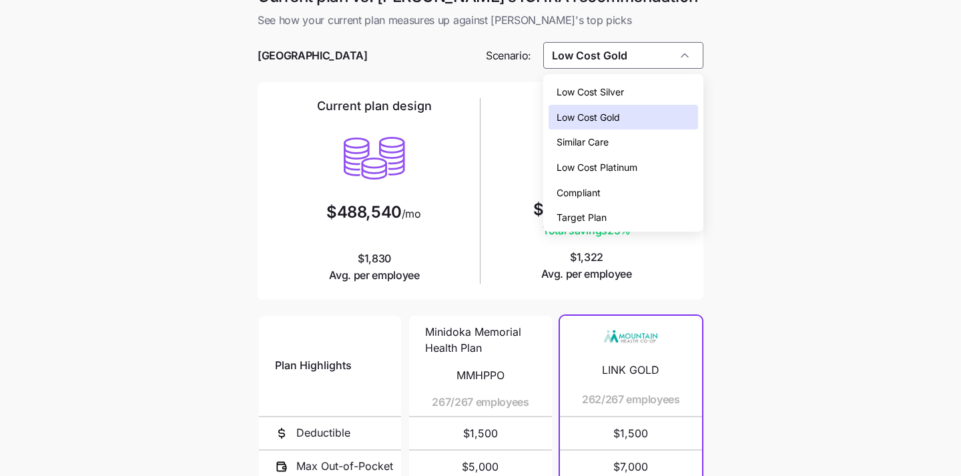
click at [663, 89] on div "Low Cost Silver" at bounding box center [623, 91] width 150 height 25
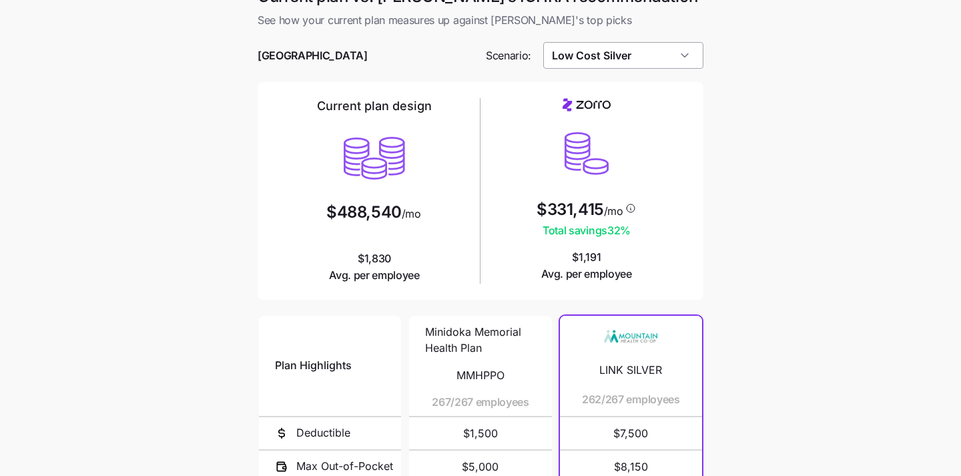
click at [668, 53] on input "Low Cost Silver" at bounding box center [623, 55] width 161 height 27
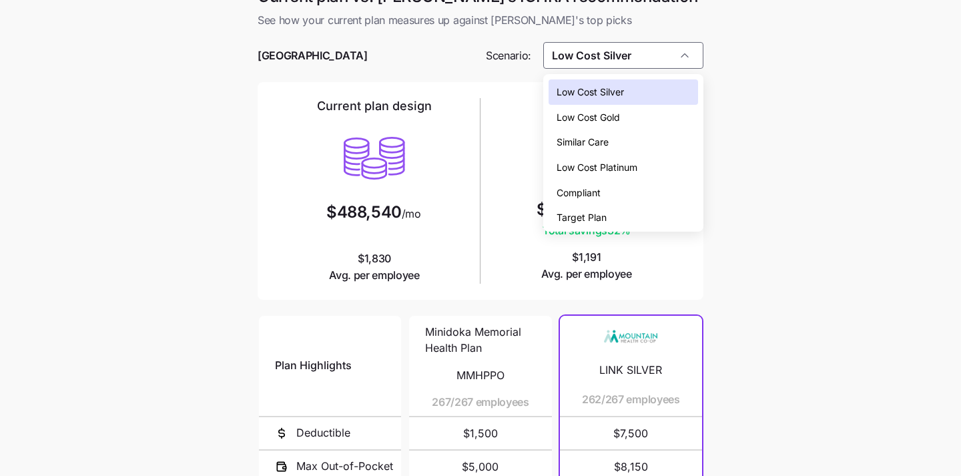
click at [664, 157] on div "Low Cost Platinum" at bounding box center [623, 167] width 150 height 25
type input "Low Cost Platinum"
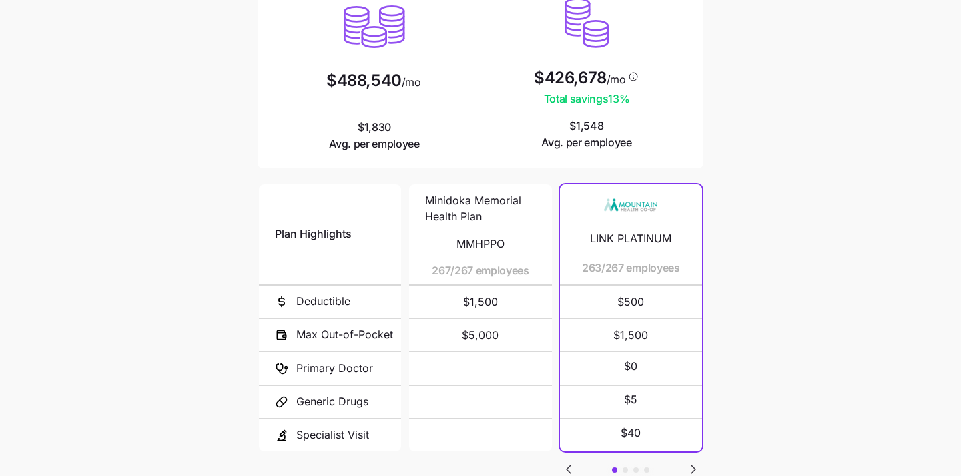
scroll to position [217, 0]
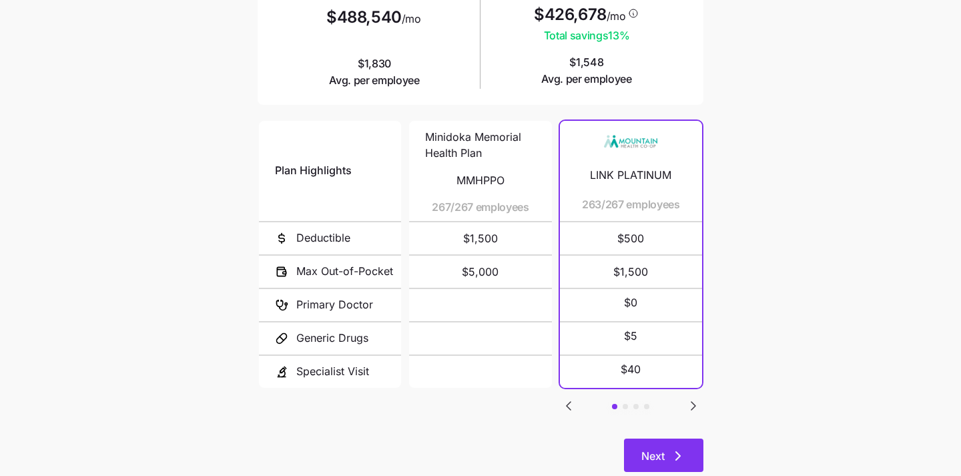
click at [648, 452] on span "Next" at bounding box center [652, 456] width 23 height 16
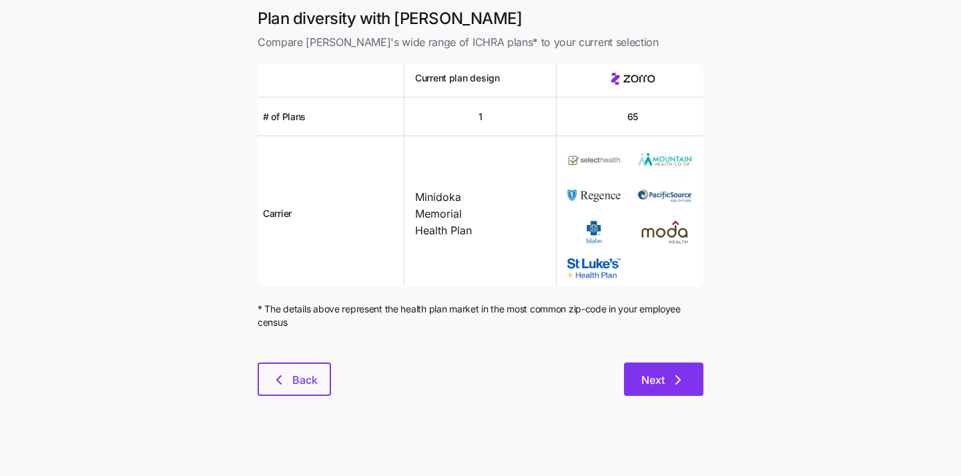
click at [666, 372] on button "Next" at bounding box center [663, 378] width 79 height 33
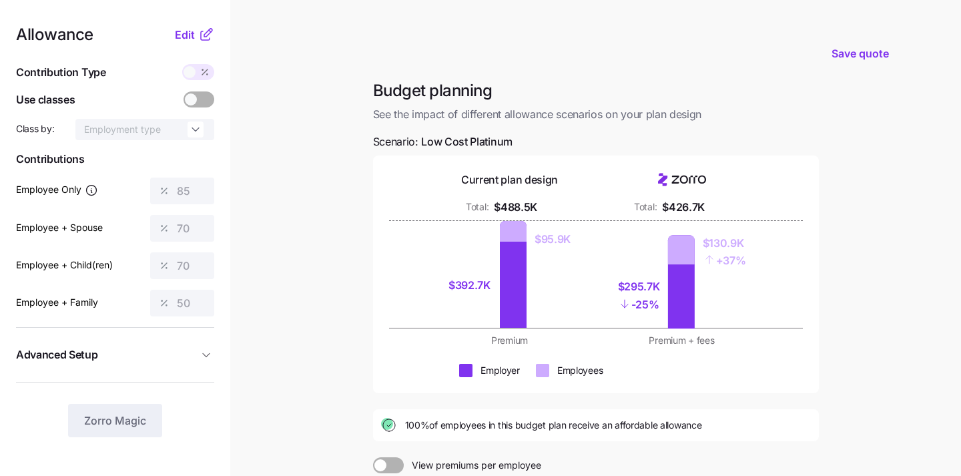
click at [185, 46] on div "Allowance Edit Contribution Type Use classes Class by: Employment type Contribu…" at bounding box center [115, 232] width 198 height 410
click at [184, 42] on div "Allowance Edit Contribution Type Use classes Class by: Employment type Contribu…" at bounding box center [115, 232] width 198 height 410
click at [185, 47] on div "Allowance Edit Contribution Type Use classes Class by: Employment type Contribu…" at bounding box center [115, 232] width 198 height 410
click at [184, 34] on span "Edit" at bounding box center [185, 35] width 20 height 16
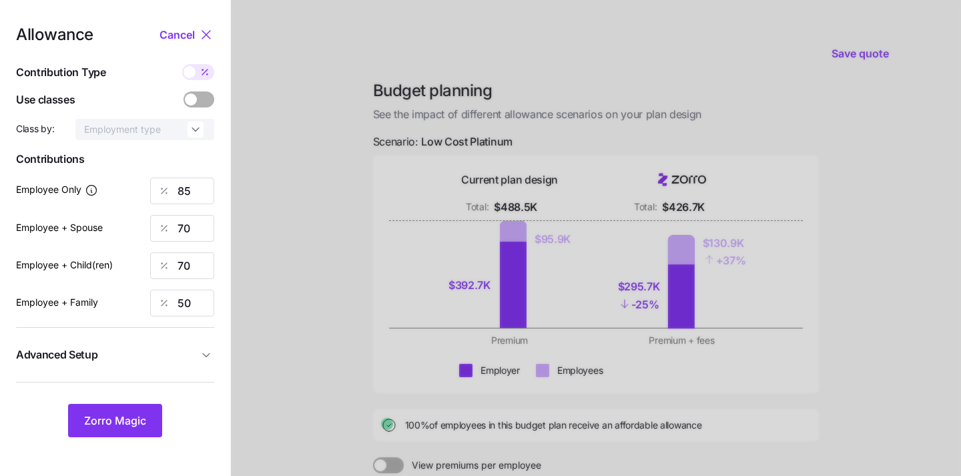
click at [282, 114] on div at bounding box center [596, 328] width 730 height 656
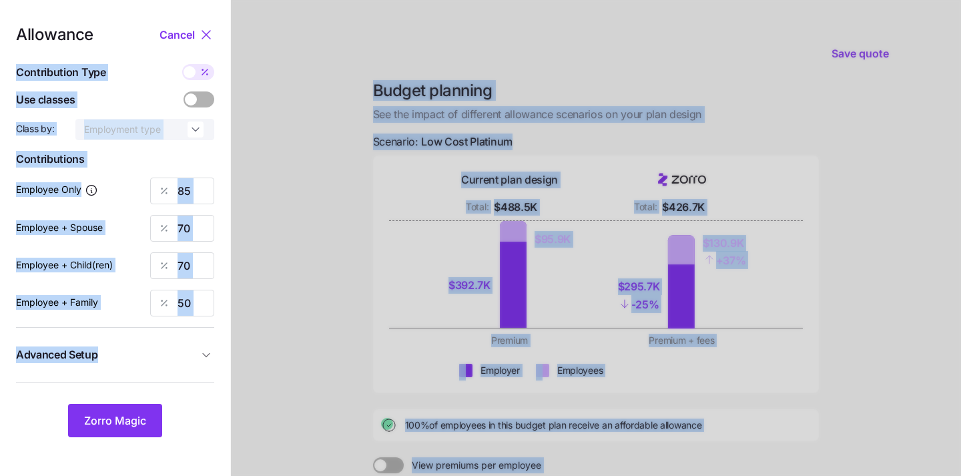
drag, startPoint x: 207, startPoint y: 35, endPoint x: 264, endPoint y: 50, distance: 59.2
click at [264, 50] on div "Allowance Cancel Contribution Type Use classes Class by: Employment type Contri…" at bounding box center [480, 328] width 961 height 656
click at [197, 72] on span at bounding box center [204, 72] width 19 height 16
click at [182, 64] on input "checkbox" at bounding box center [182, 64] width 0 height 0
type input "670"
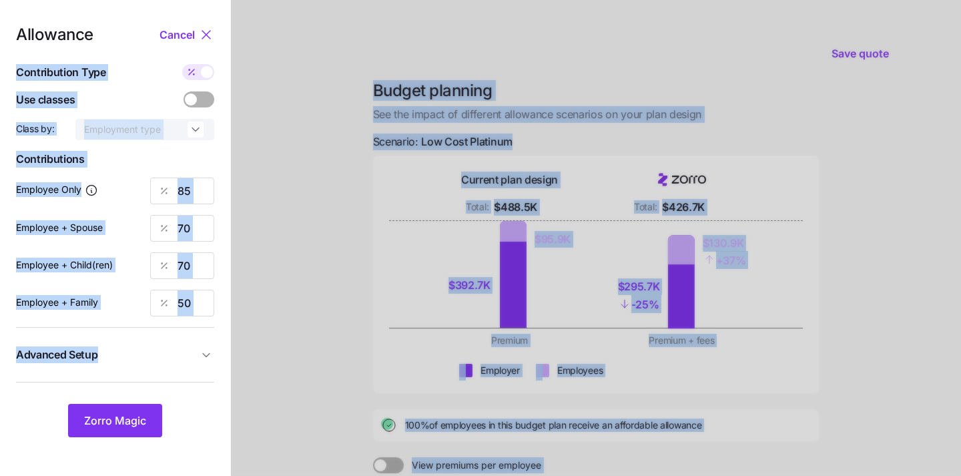
type input "1103"
type input "944"
type input "1068"
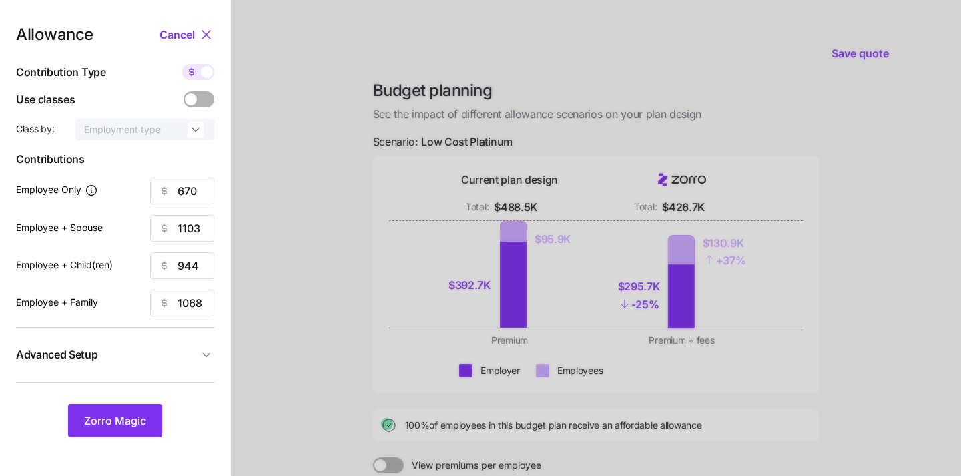
click at [268, 81] on div at bounding box center [596, 328] width 730 height 656
click at [187, 37] on span "Cancel" at bounding box center [176, 35] width 35 height 16
type input "85"
type input "70"
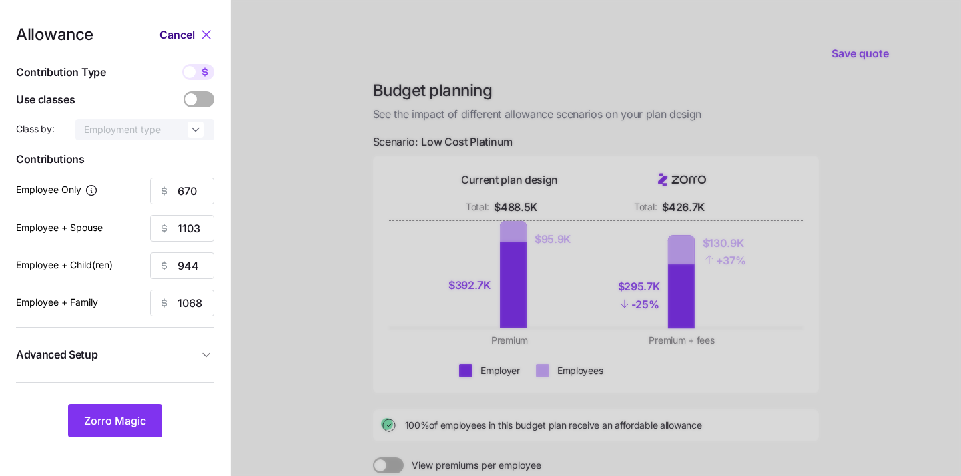
type input "50"
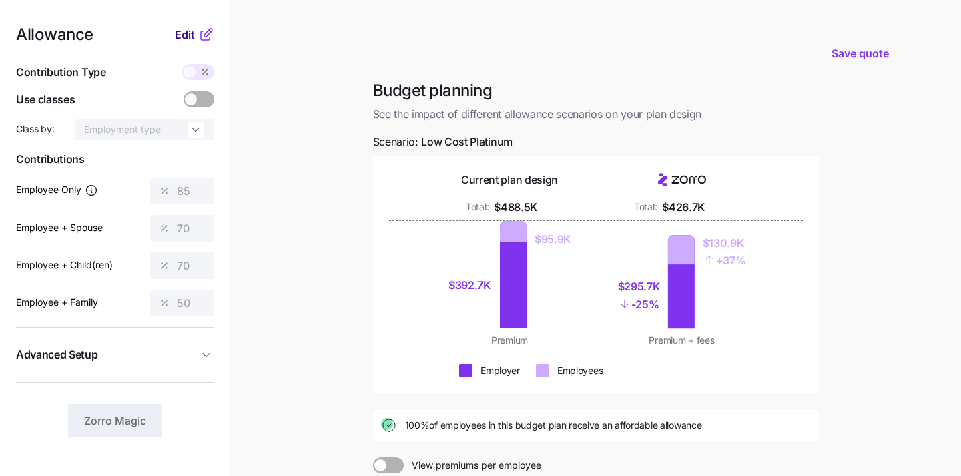
click at [186, 37] on span "Edit" at bounding box center [185, 35] width 20 height 16
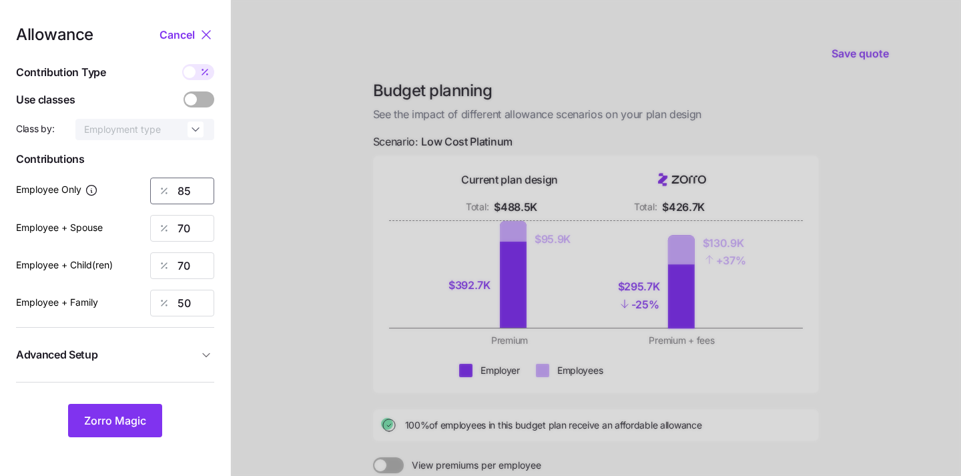
click at [203, 191] on input "85" at bounding box center [182, 190] width 64 height 27
type input "8"
type input "80"
click at [195, 229] on input "70" at bounding box center [182, 228] width 64 height 27
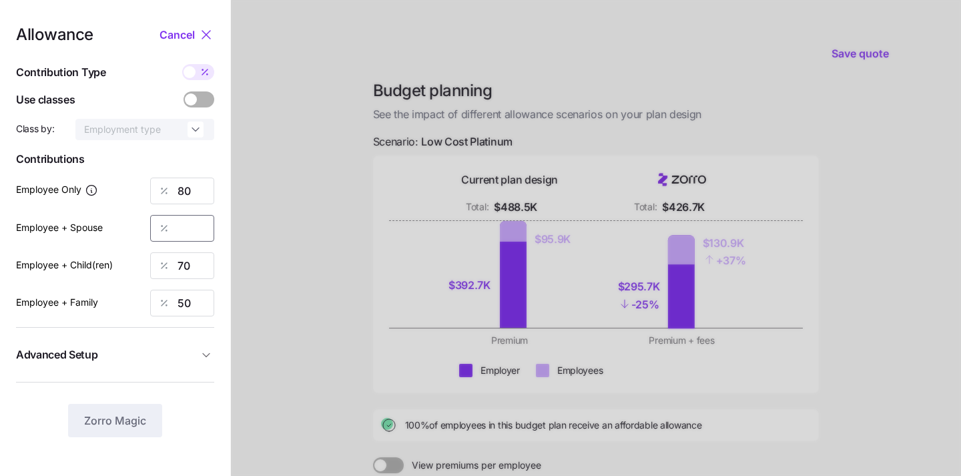
type input "7"
type input "80"
click at [157, 285] on div "Allowance Cancel Contribution Type Use classes Class by: Employment type Contri…" at bounding box center [115, 232] width 198 height 410
click at [185, 267] on input "70" at bounding box center [182, 265] width 64 height 27
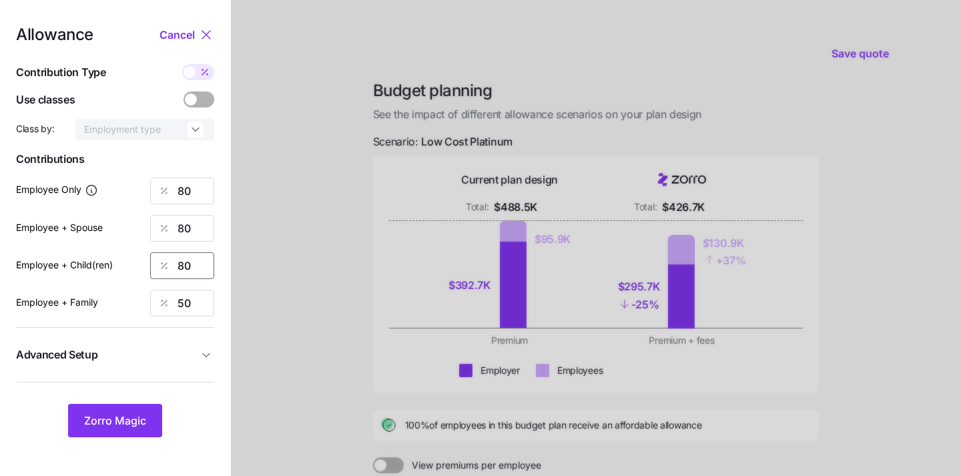
type input "80"
click at [310, 297] on div at bounding box center [596, 328] width 730 height 656
click at [196, 304] on input "50" at bounding box center [182, 303] width 64 height 27
type input "80"
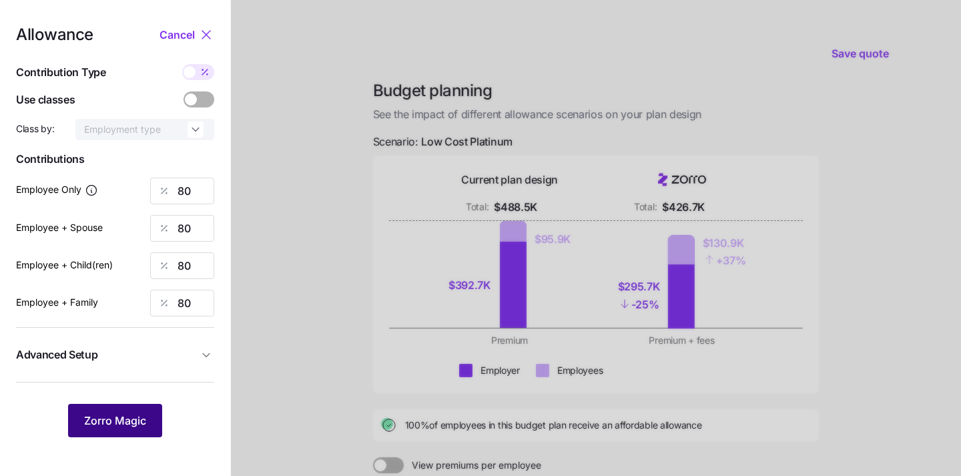
click at [121, 429] on button "Zorro Magic" at bounding box center [115, 420] width 94 height 33
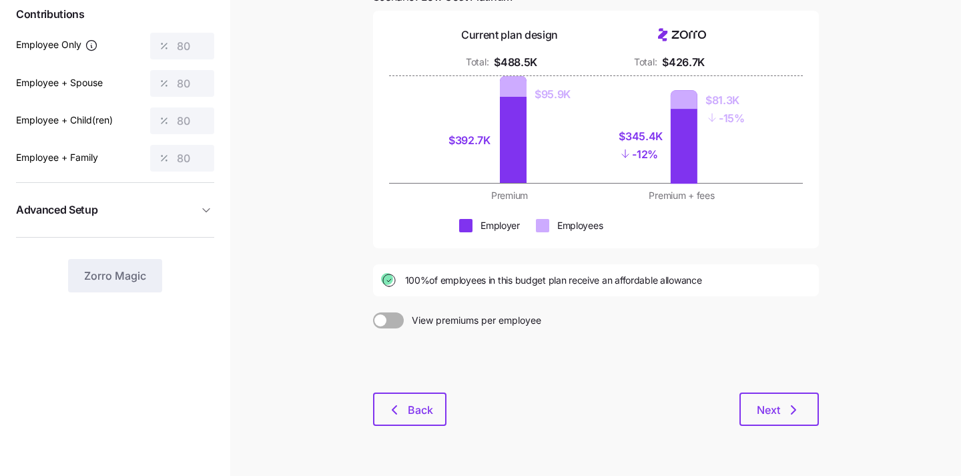
scroll to position [164, 0]
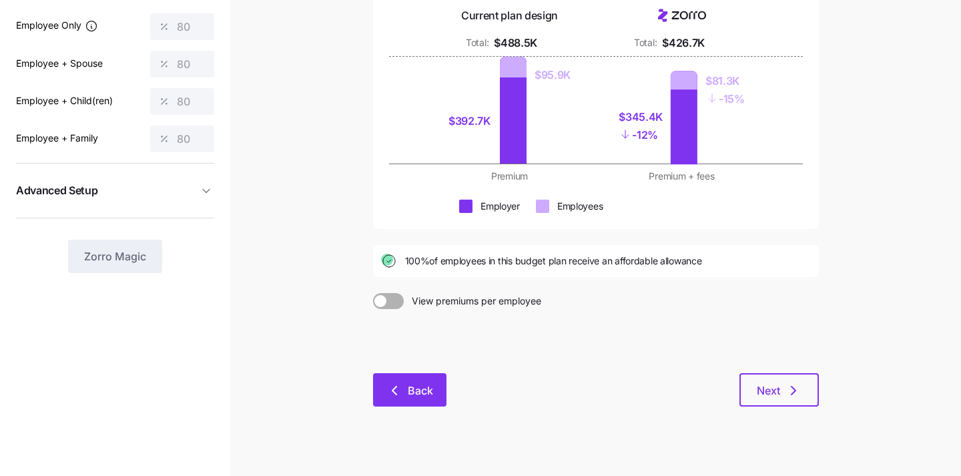
click at [405, 396] on span "Back" at bounding box center [409, 390] width 39 height 16
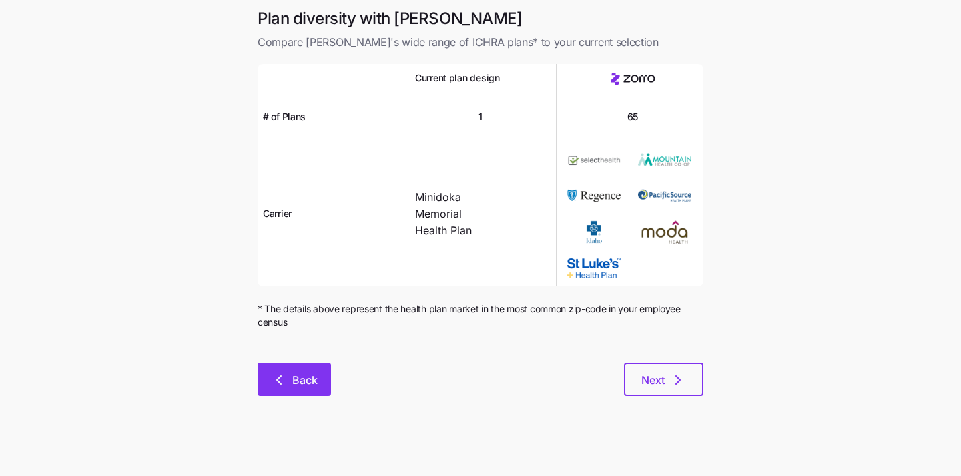
click at [263, 394] on button "Back" at bounding box center [293, 378] width 73 height 33
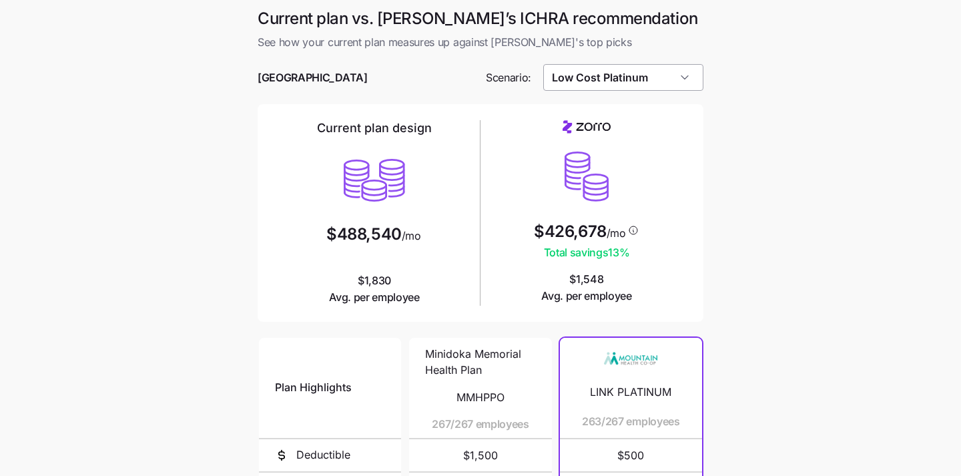
click at [588, 77] on input "Low Cost Platinum" at bounding box center [623, 77] width 161 height 27
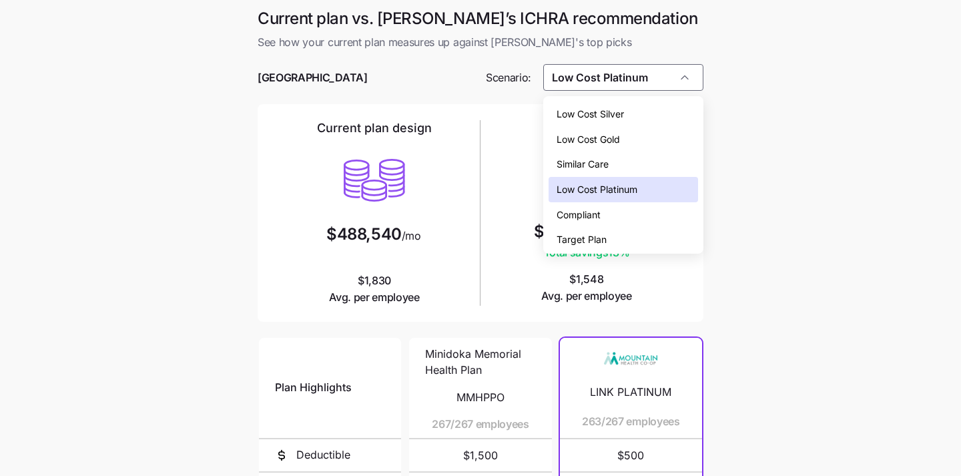
click at [596, 132] on span "Low Cost Gold" at bounding box center [587, 139] width 63 height 15
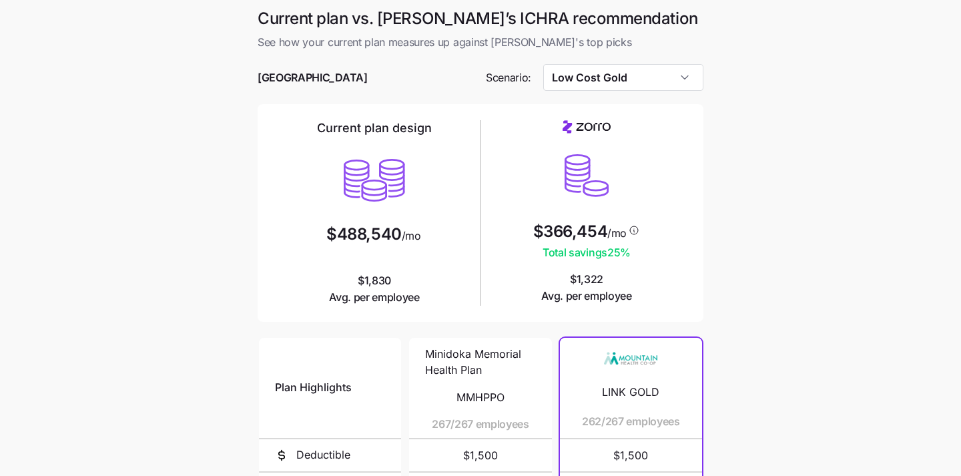
type input "Low Cost Gold"
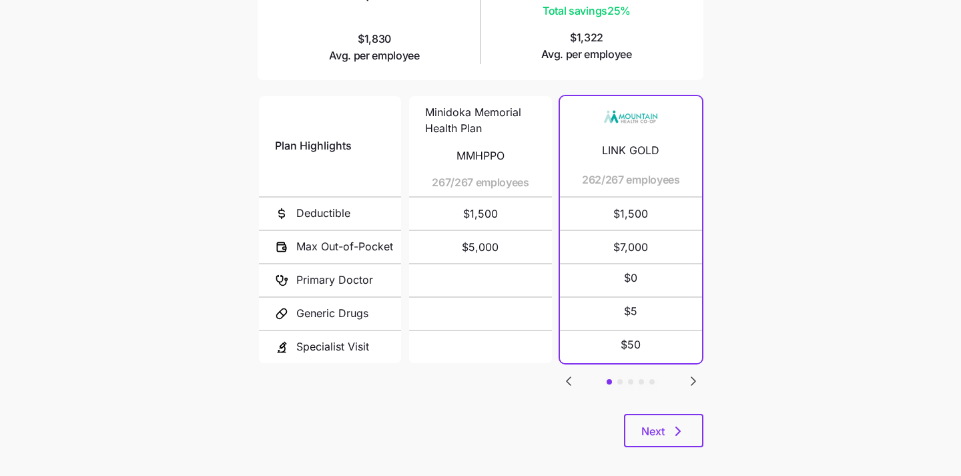
scroll to position [252, 0]
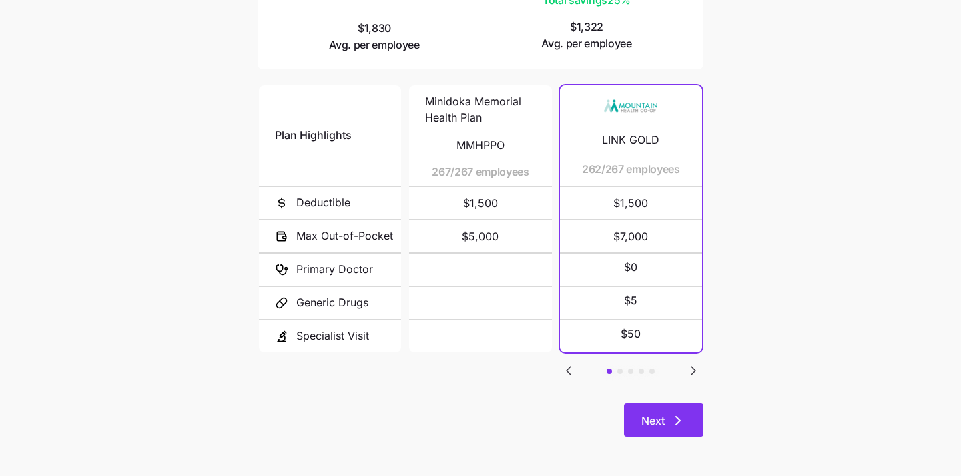
click at [664, 410] on button "Next" at bounding box center [663, 419] width 79 height 33
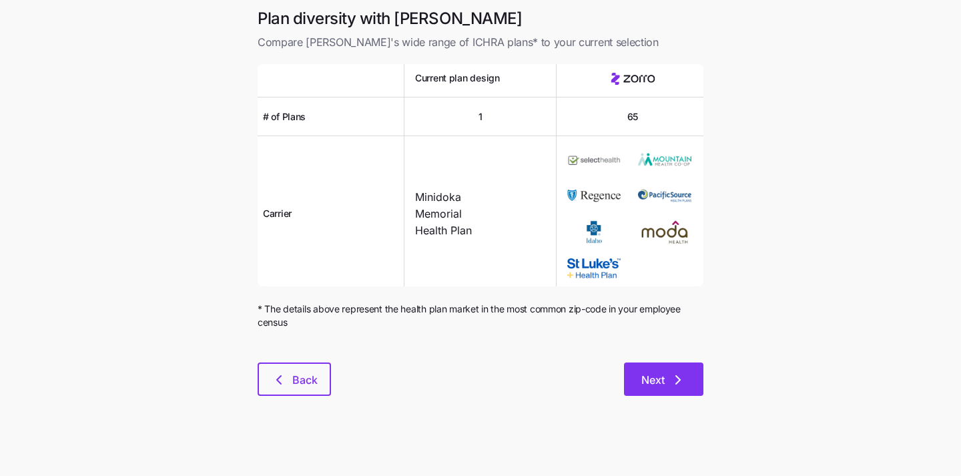
click at [653, 380] on span "Next" at bounding box center [652, 380] width 23 height 16
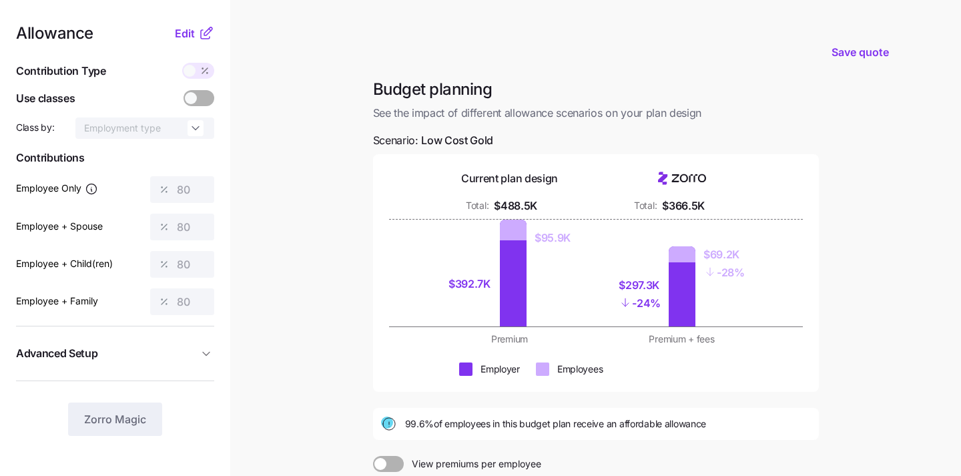
scroll to position [151, 0]
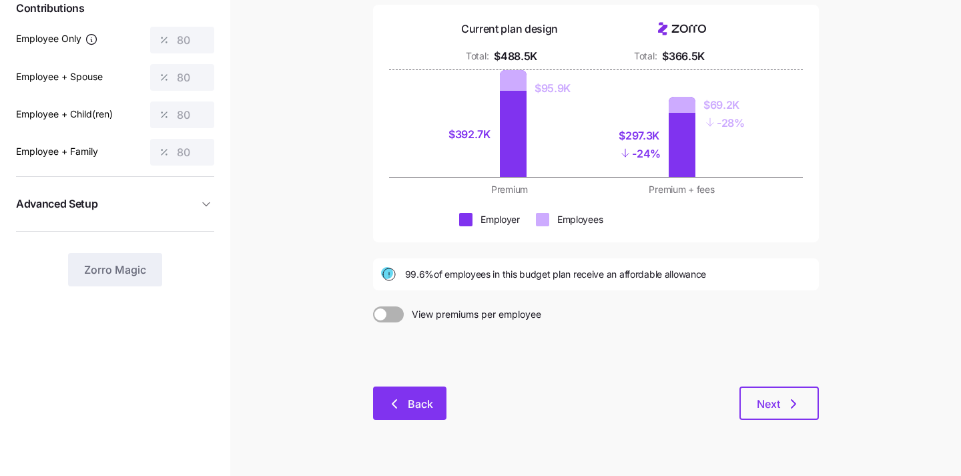
click at [410, 396] on button "Back" at bounding box center [409, 402] width 73 height 33
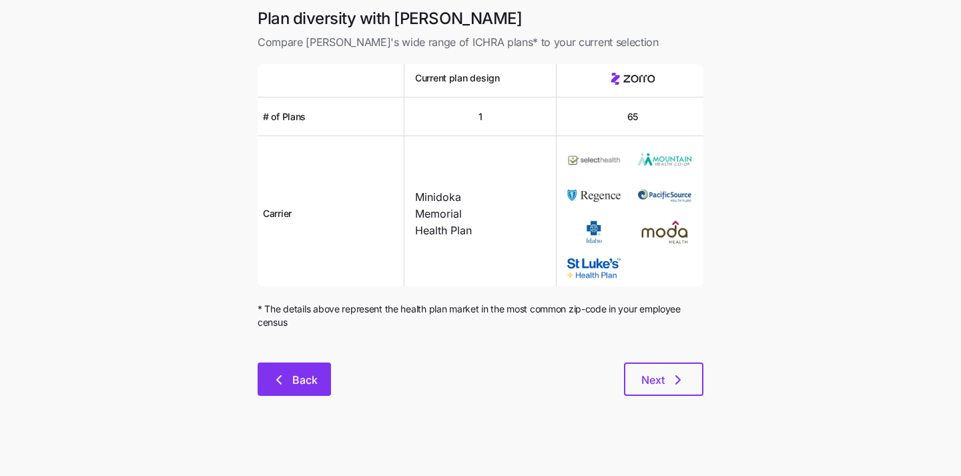
click at [294, 375] on span "Back" at bounding box center [304, 380] width 25 height 16
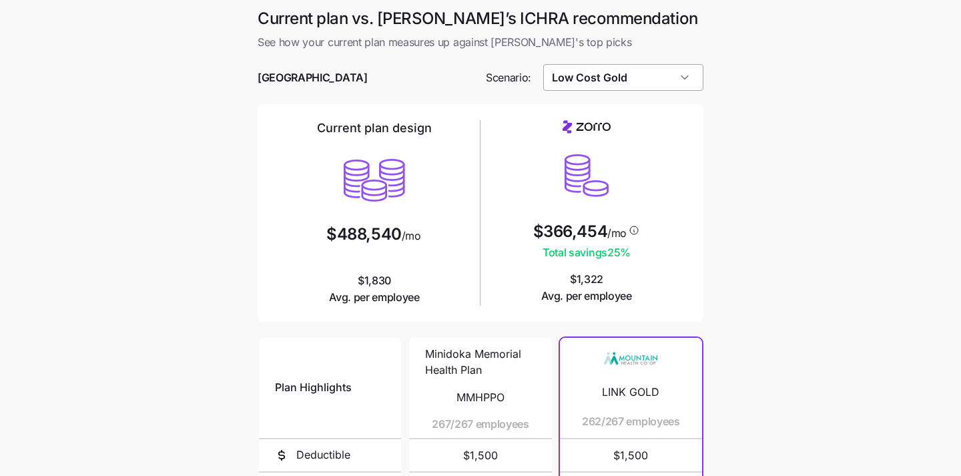
click at [621, 77] on input "Low Cost Gold" at bounding box center [623, 77] width 161 height 27
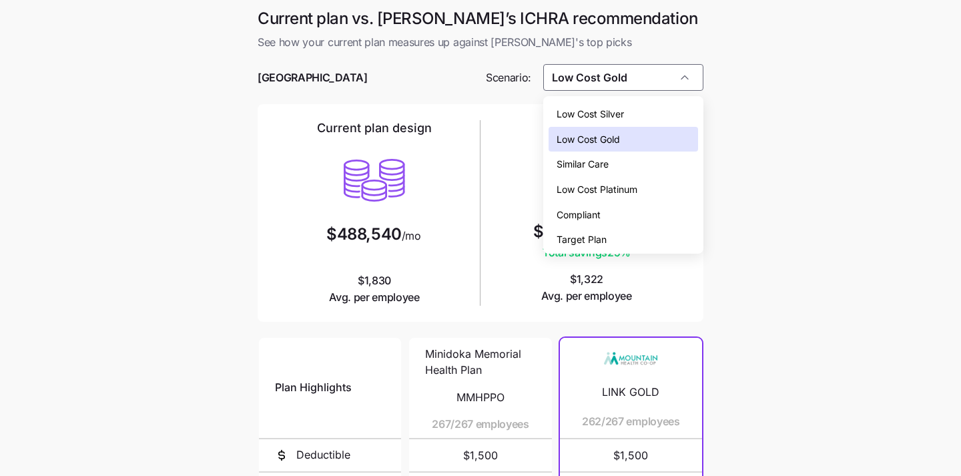
click at [620, 113] on span "Low Cost Silver" at bounding box center [589, 114] width 67 height 15
type input "Low Cost Silver"
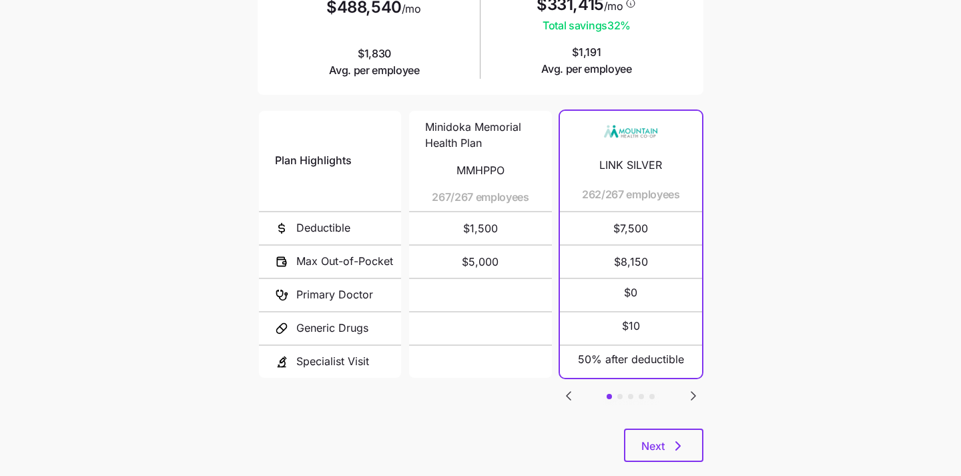
scroll to position [227, 0]
click at [668, 438] on span "Next" at bounding box center [663, 445] width 45 height 16
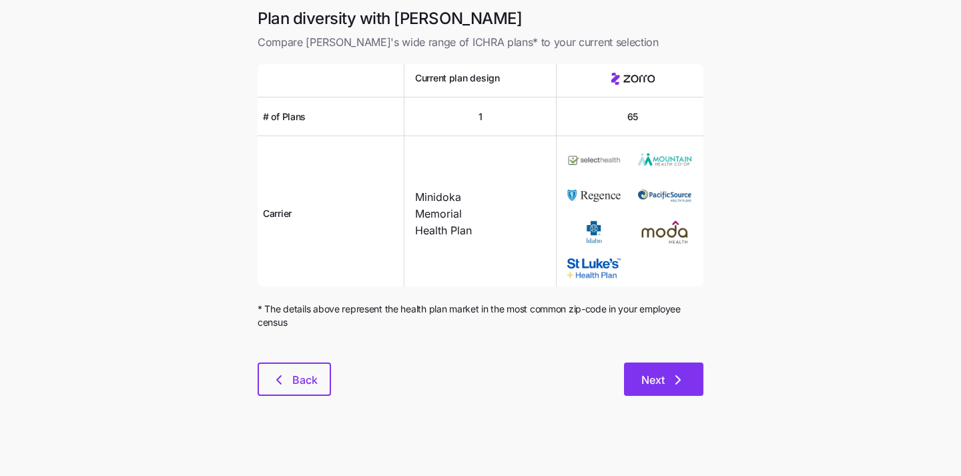
click at [670, 386] on icon "button" at bounding box center [678, 380] width 16 height 16
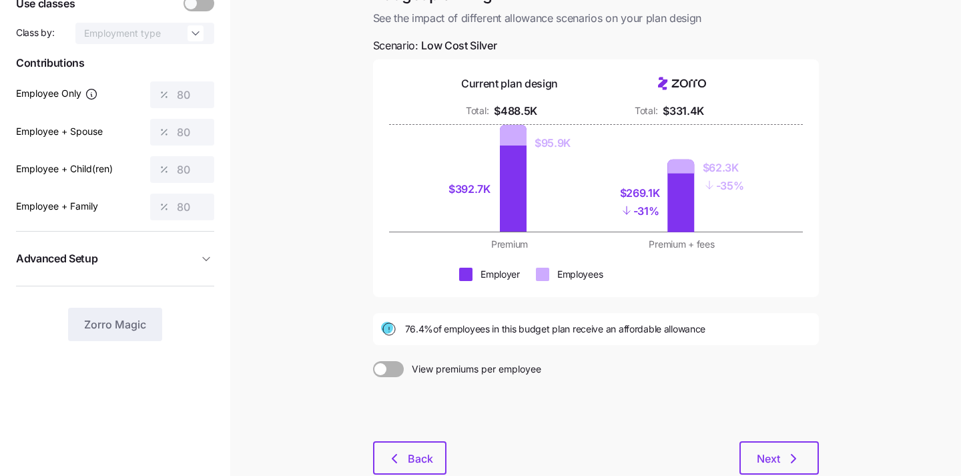
scroll to position [180, 0]
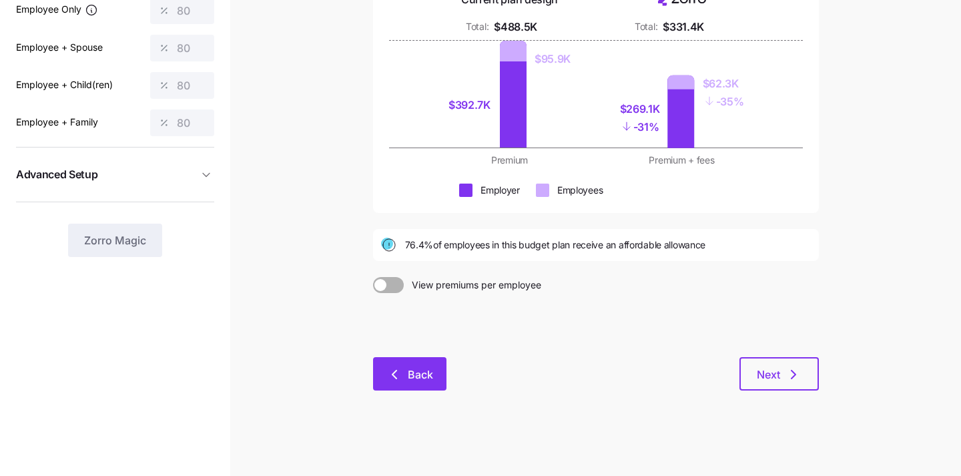
click at [388, 372] on icon "button" at bounding box center [394, 374] width 16 height 16
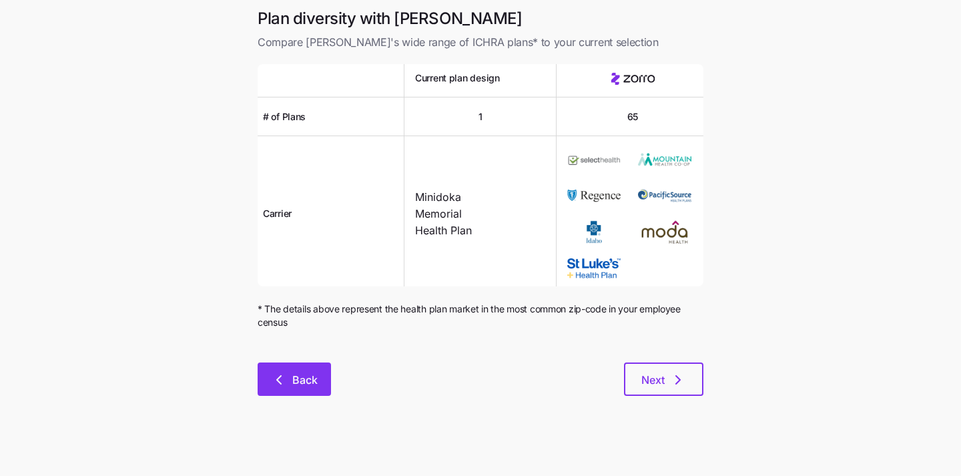
click at [293, 382] on span "Back" at bounding box center [304, 380] width 25 height 16
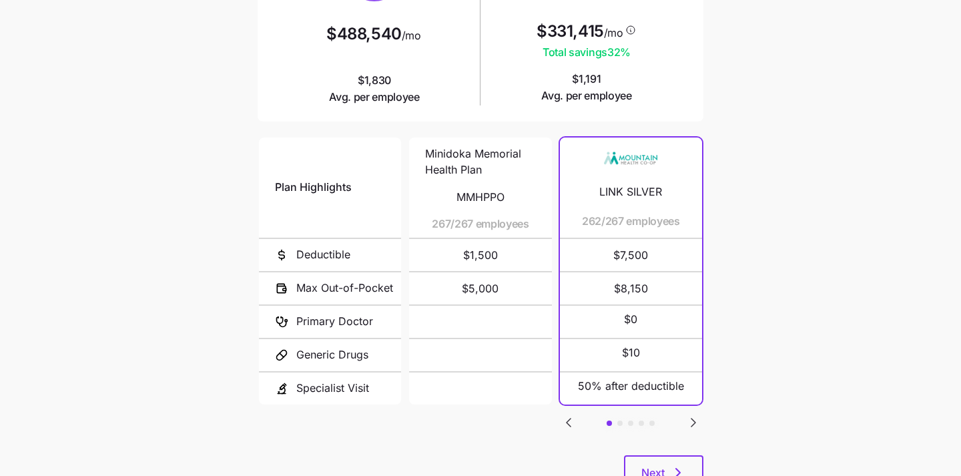
scroll to position [252, 0]
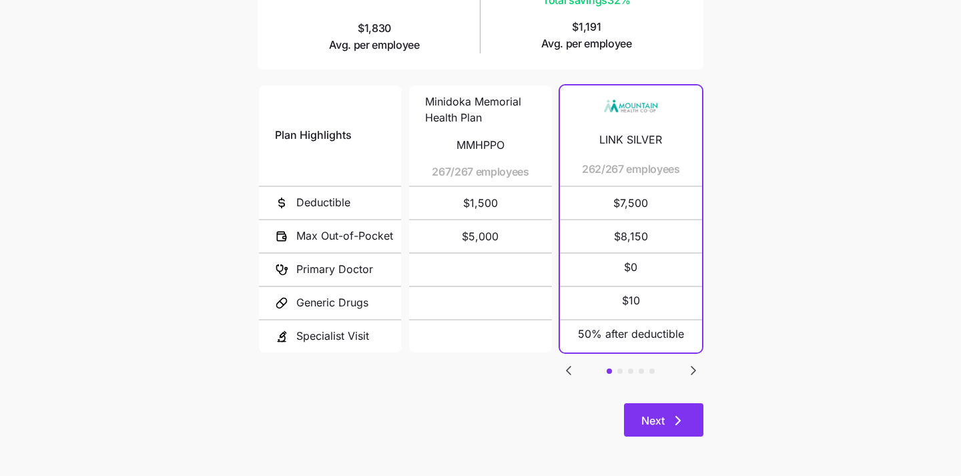
click at [687, 420] on button "Next" at bounding box center [663, 419] width 79 height 33
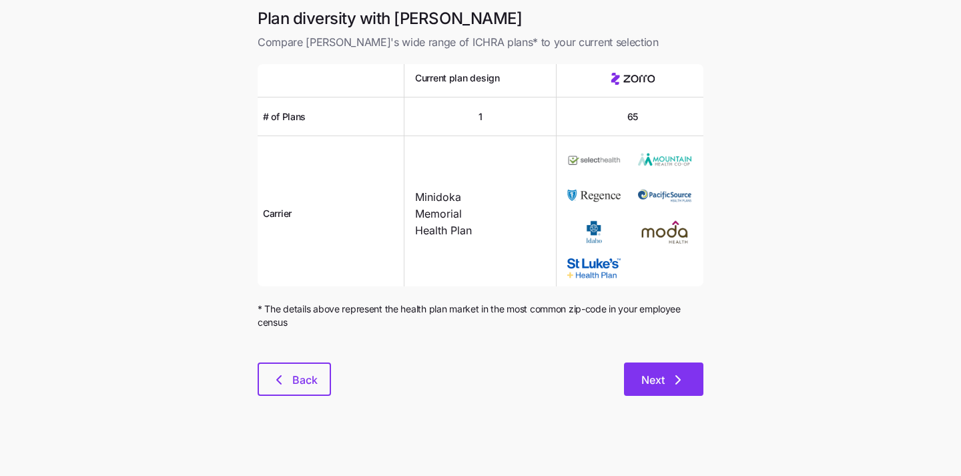
click at [664, 387] on span "Next" at bounding box center [663, 380] width 45 height 16
